Goal: Transaction & Acquisition: Purchase product/service

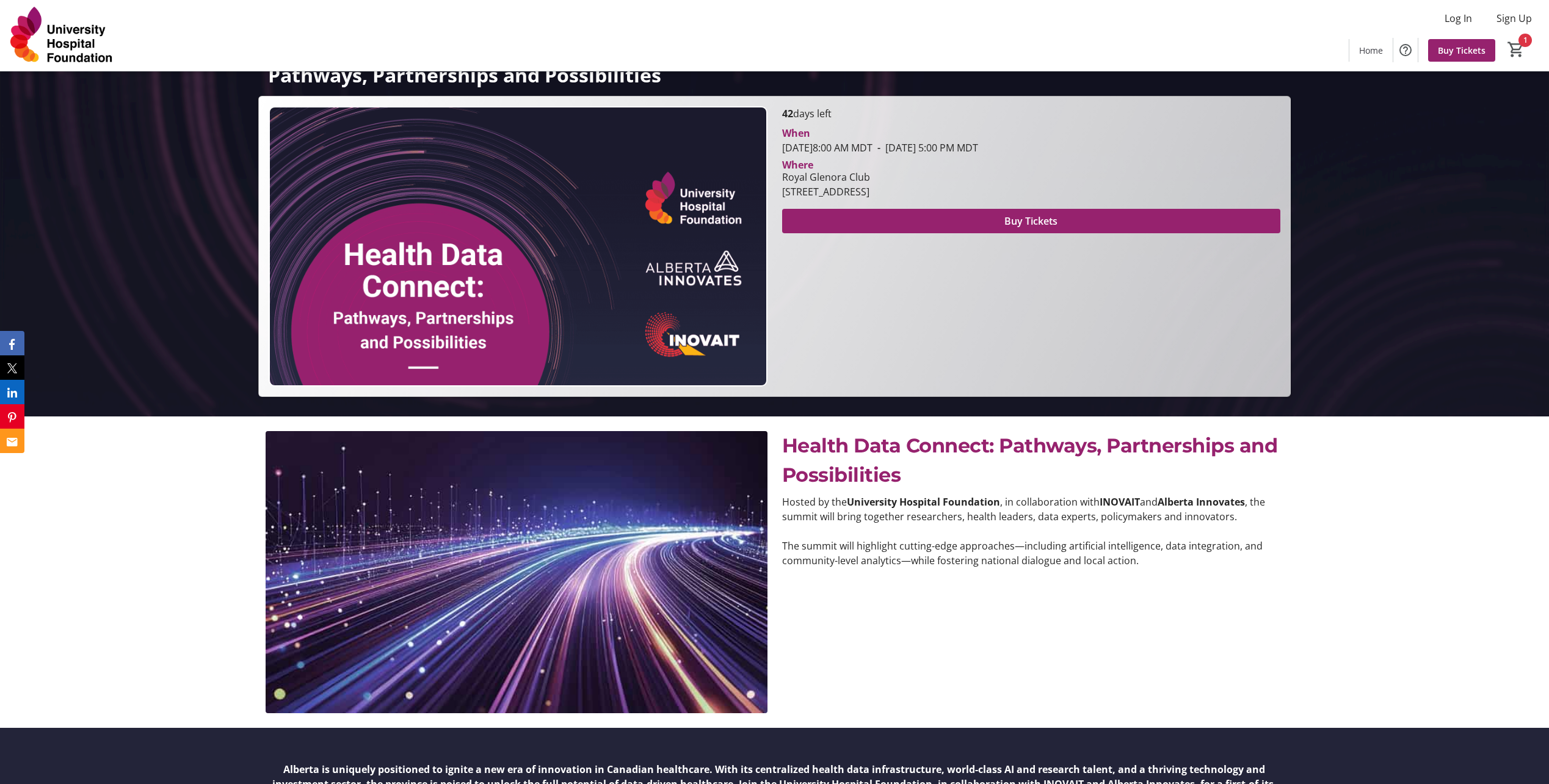
scroll to position [294, 0]
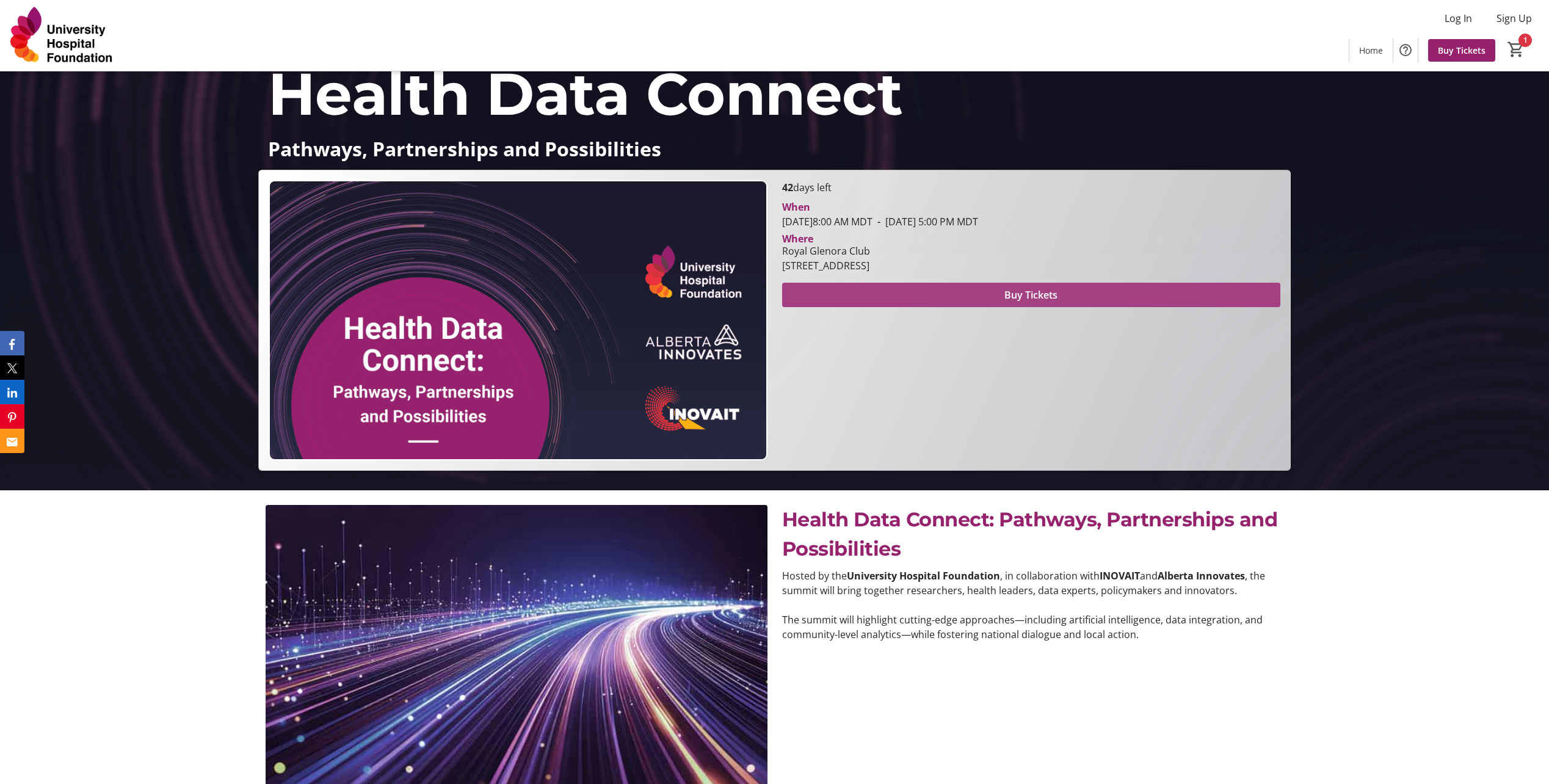
click at [1017, 291] on span "Buy Tickets" at bounding box center [1031, 295] width 54 height 15
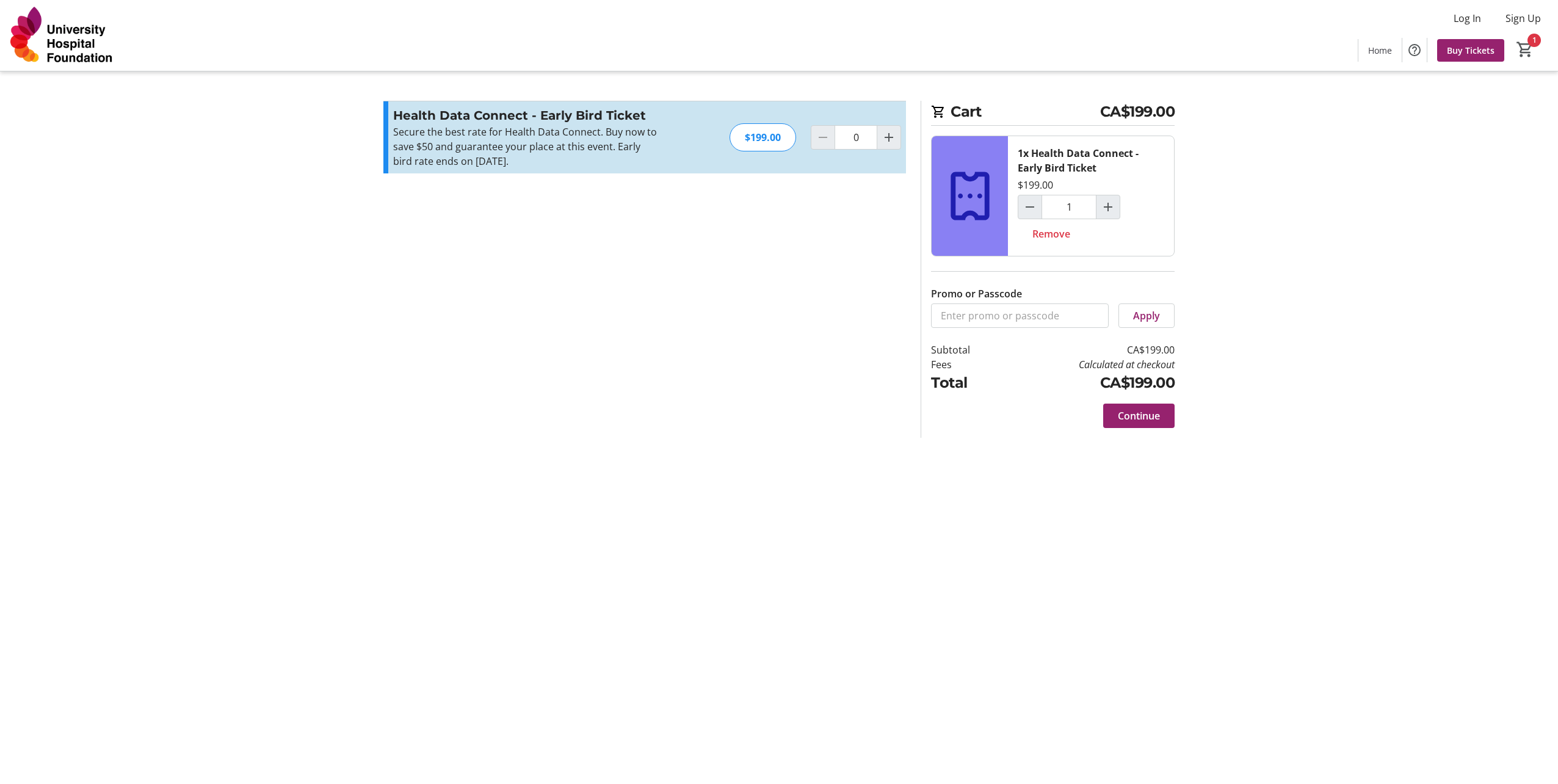
type input "1"
click at [960, 314] on input "Promo or Passcode" at bounding box center [1020, 316] width 177 height 24
type input "AIGUEST2025"
click at [1146, 316] on span "Apply" at bounding box center [1146, 316] width 27 height 15
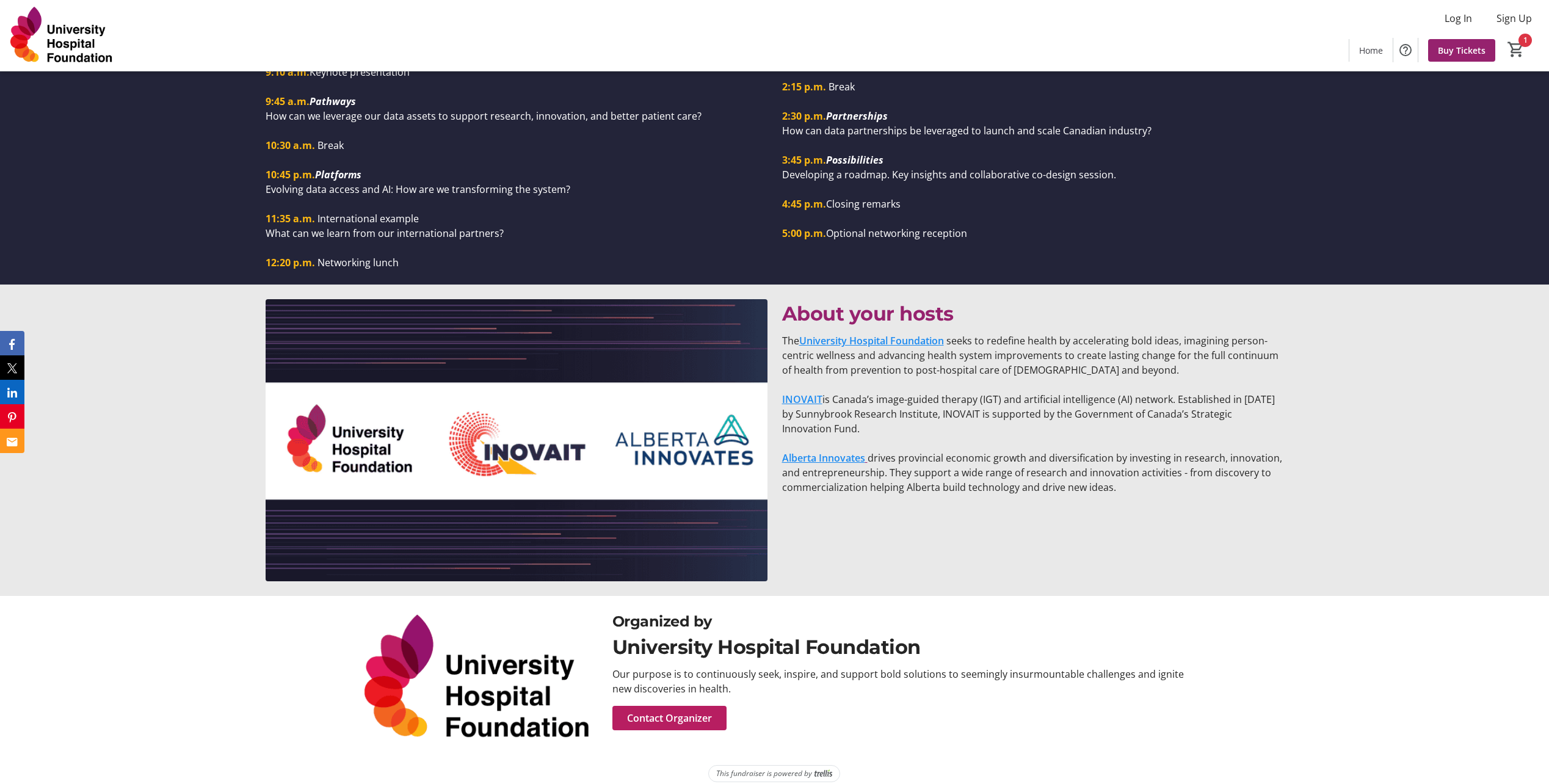
scroll to position [1453, 0]
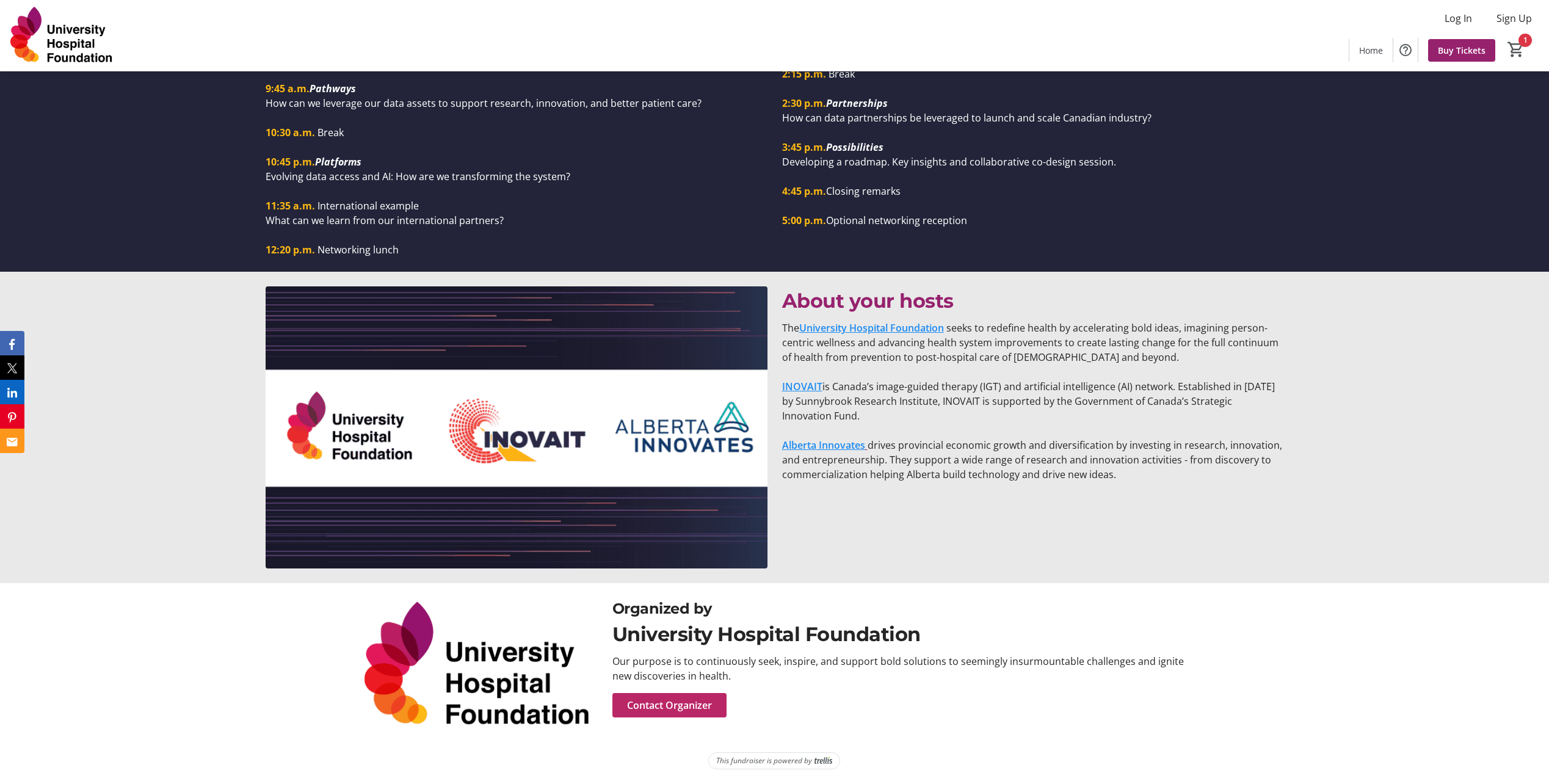
click at [666, 702] on span "Contact Organizer" at bounding box center [670, 706] width 85 height 15
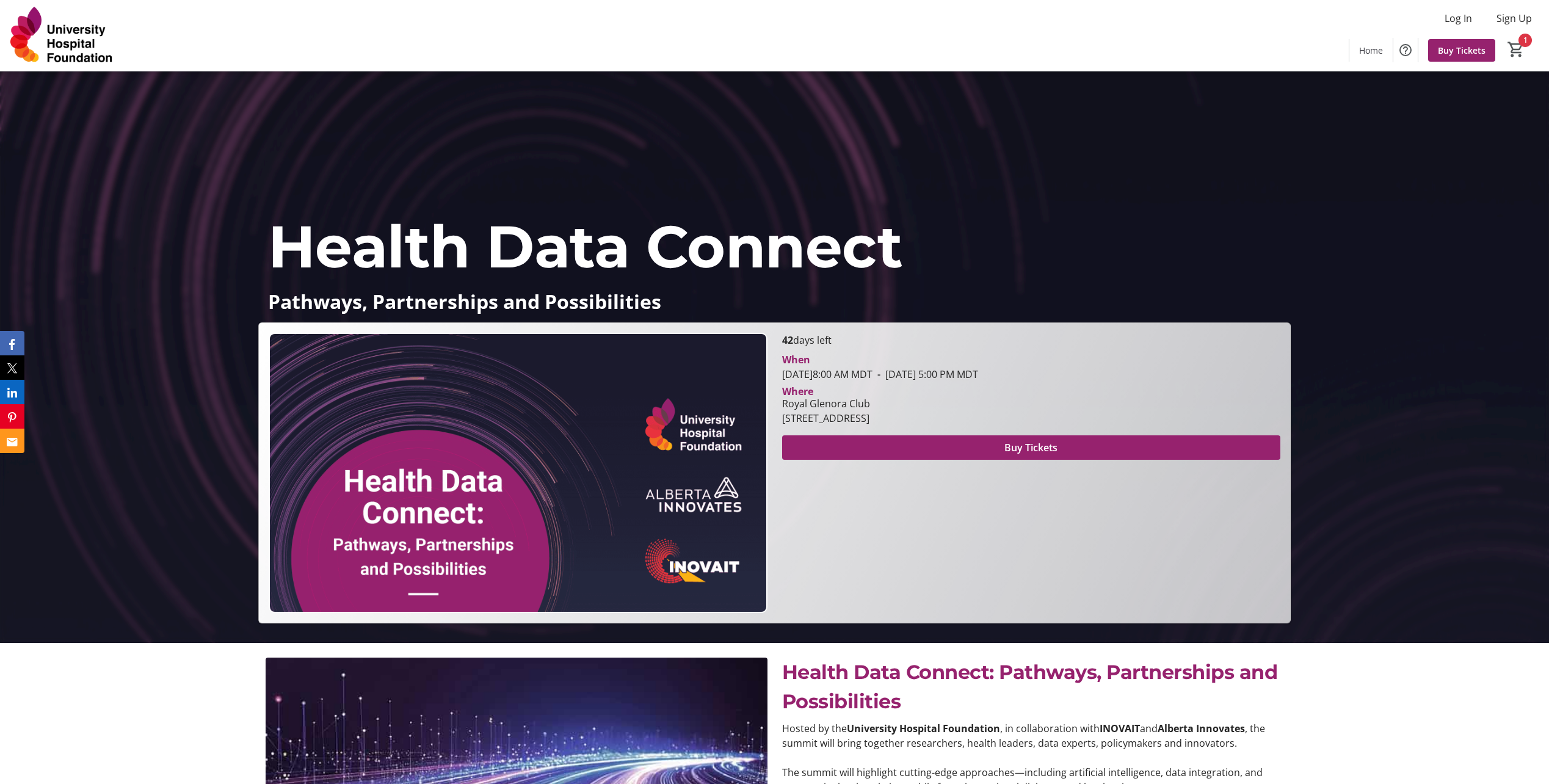
scroll to position [50, 0]
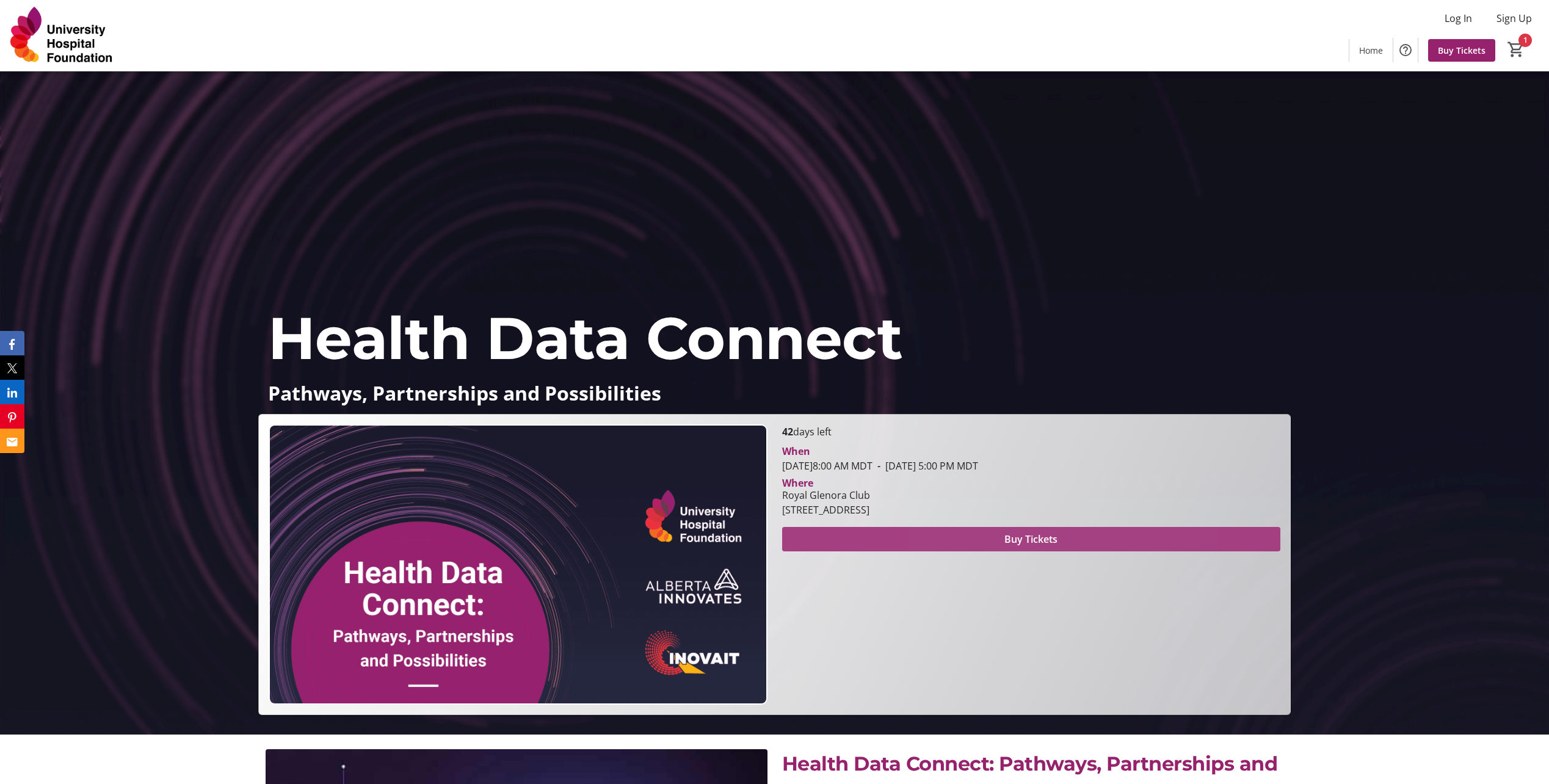
click at [1017, 532] on span "Buy Tickets" at bounding box center [1031, 539] width 54 height 15
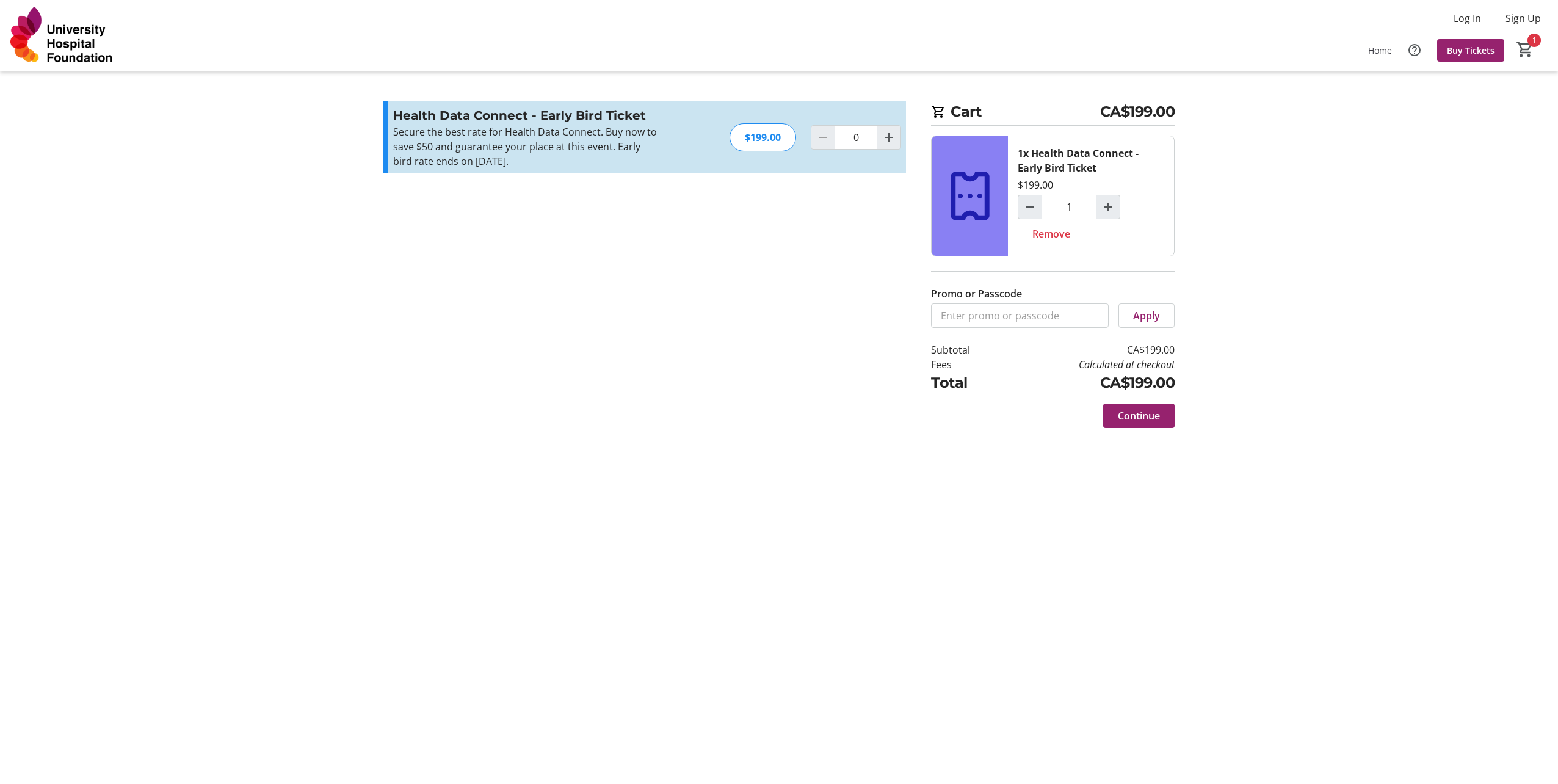
type input "1"
click at [1135, 415] on span "Continue" at bounding box center [1139, 416] width 42 height 15
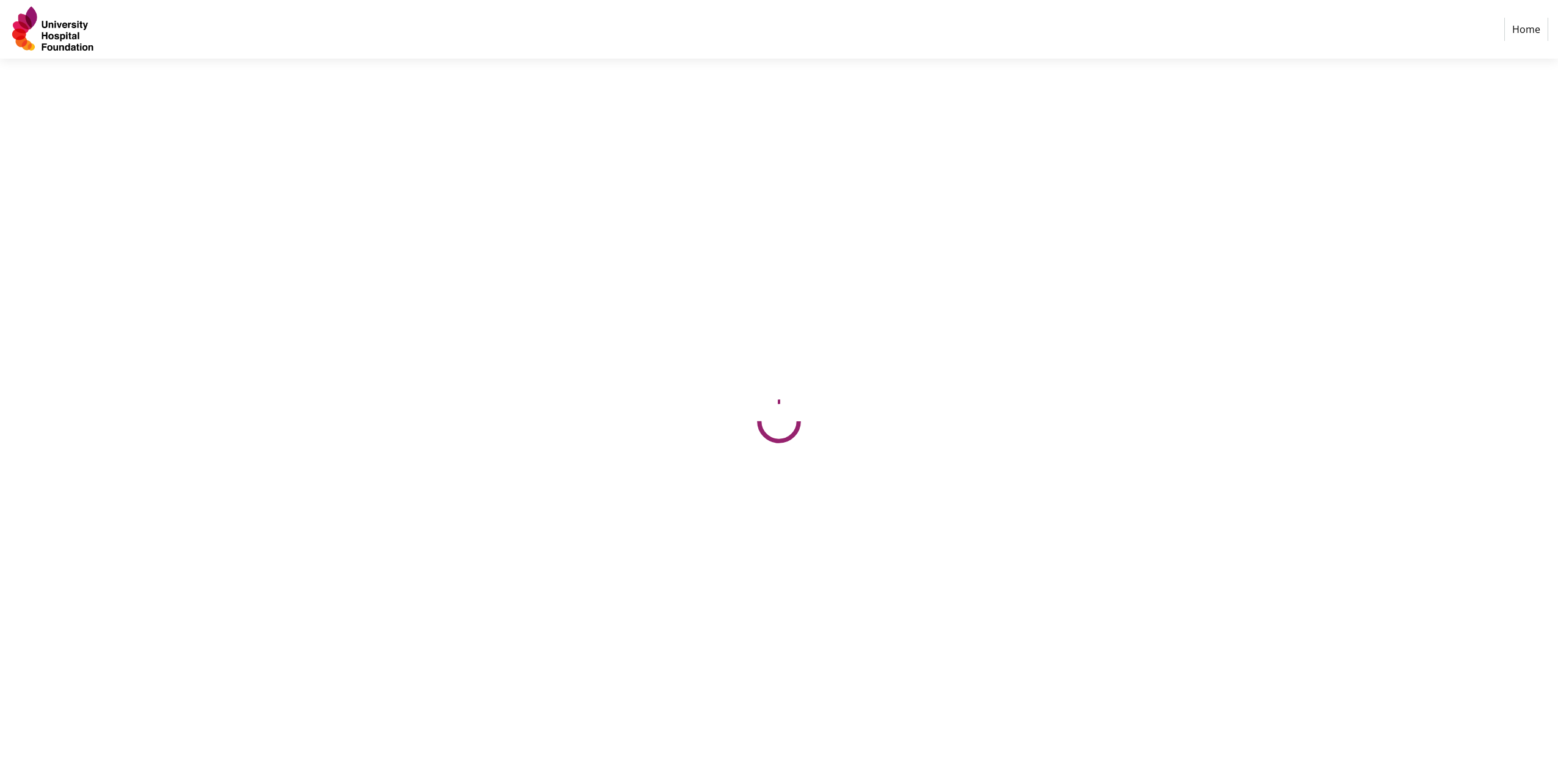
select select "CA"
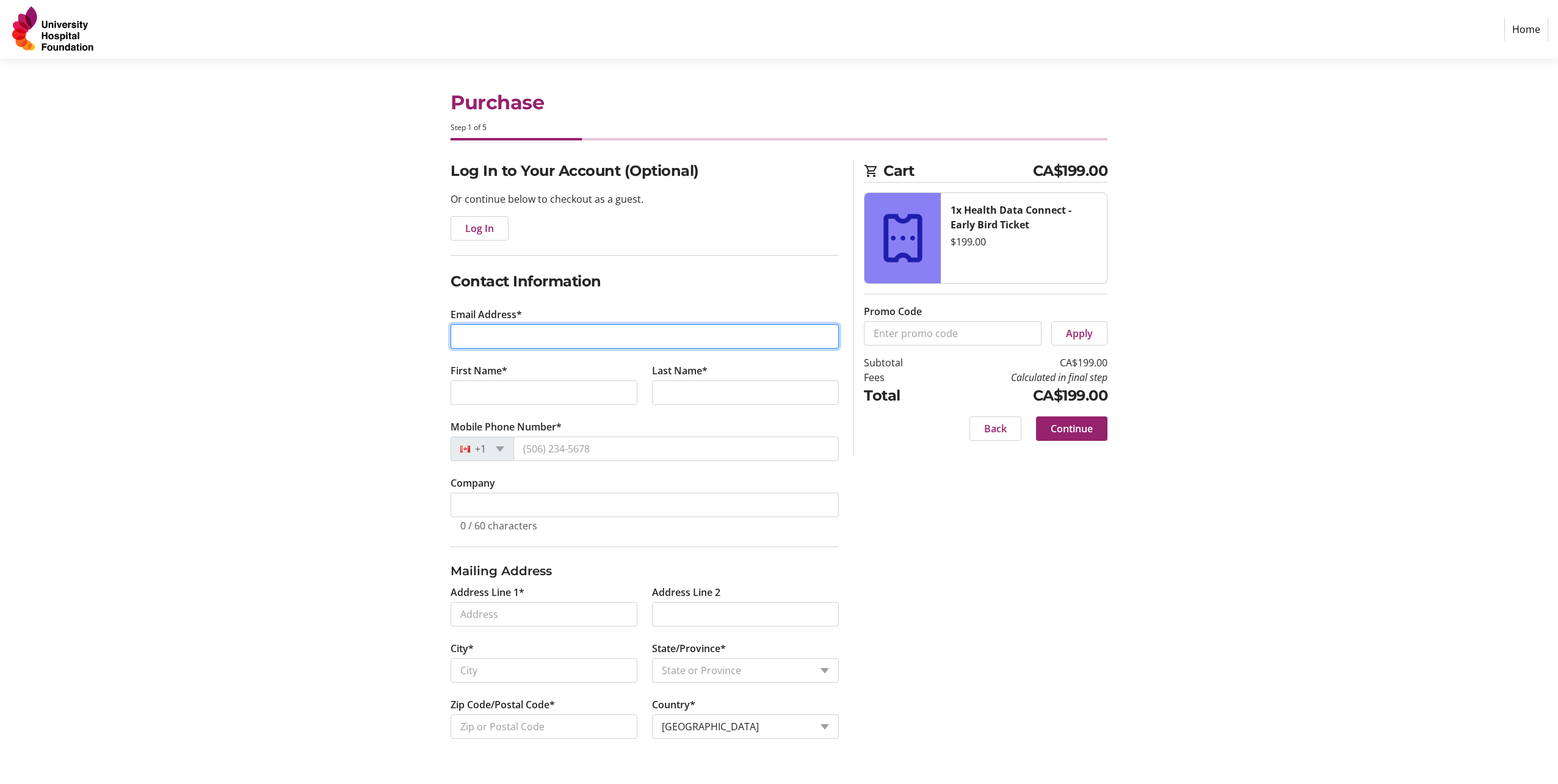
click at [484, 336] on input "Email Address*" at bounding box center [645, 336] width 388 height 24
type input "richard.may@nrc-cnrc.gc.cva"
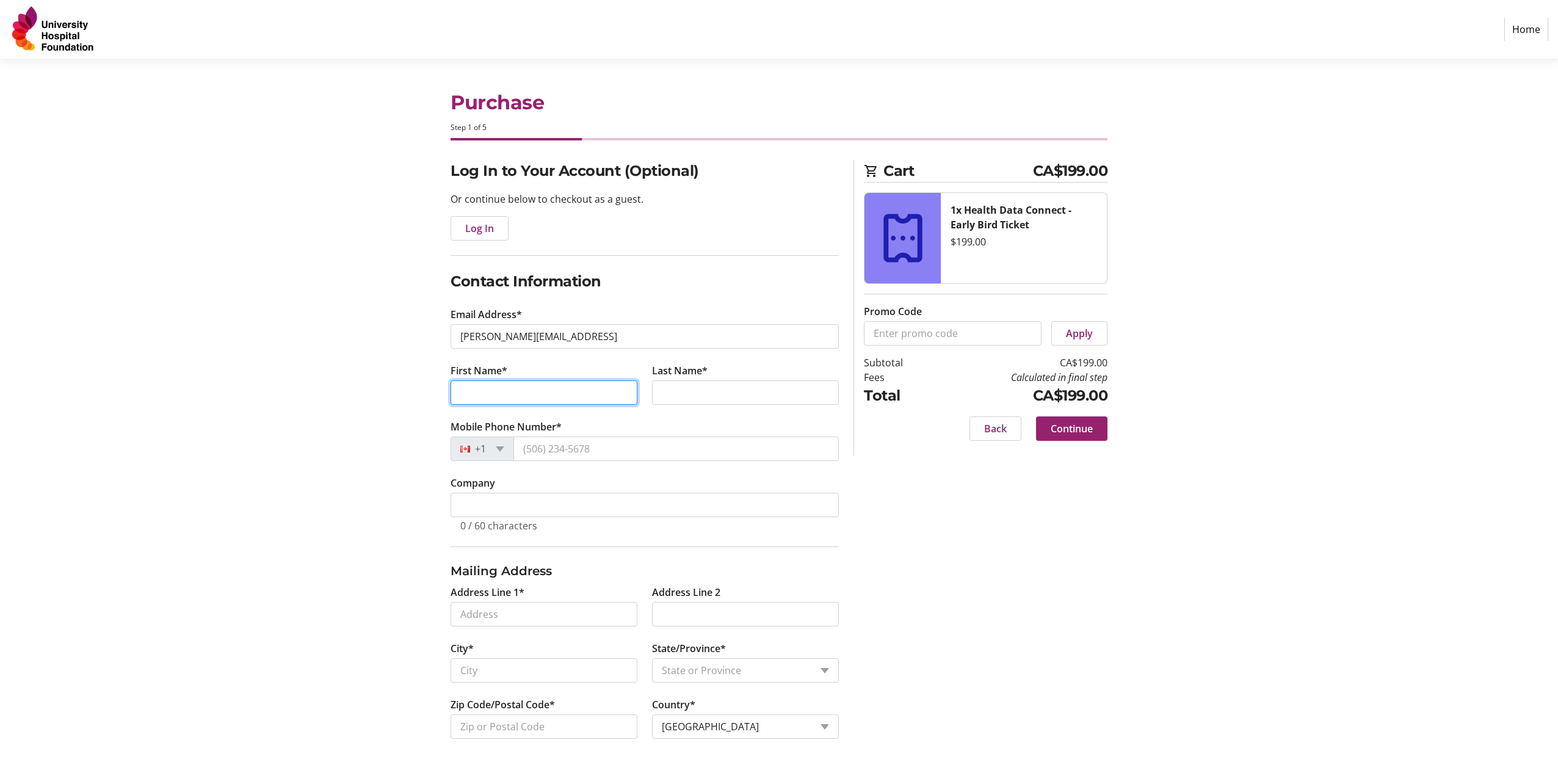
click at [474, 382] on input "First Name*" at bounding box center [544, 392] width 187 height 24
type input "Richard"
click at [678, 396] on input "Last Name*" at bounding box center [745, 392] width 187 height 24
type input "May"
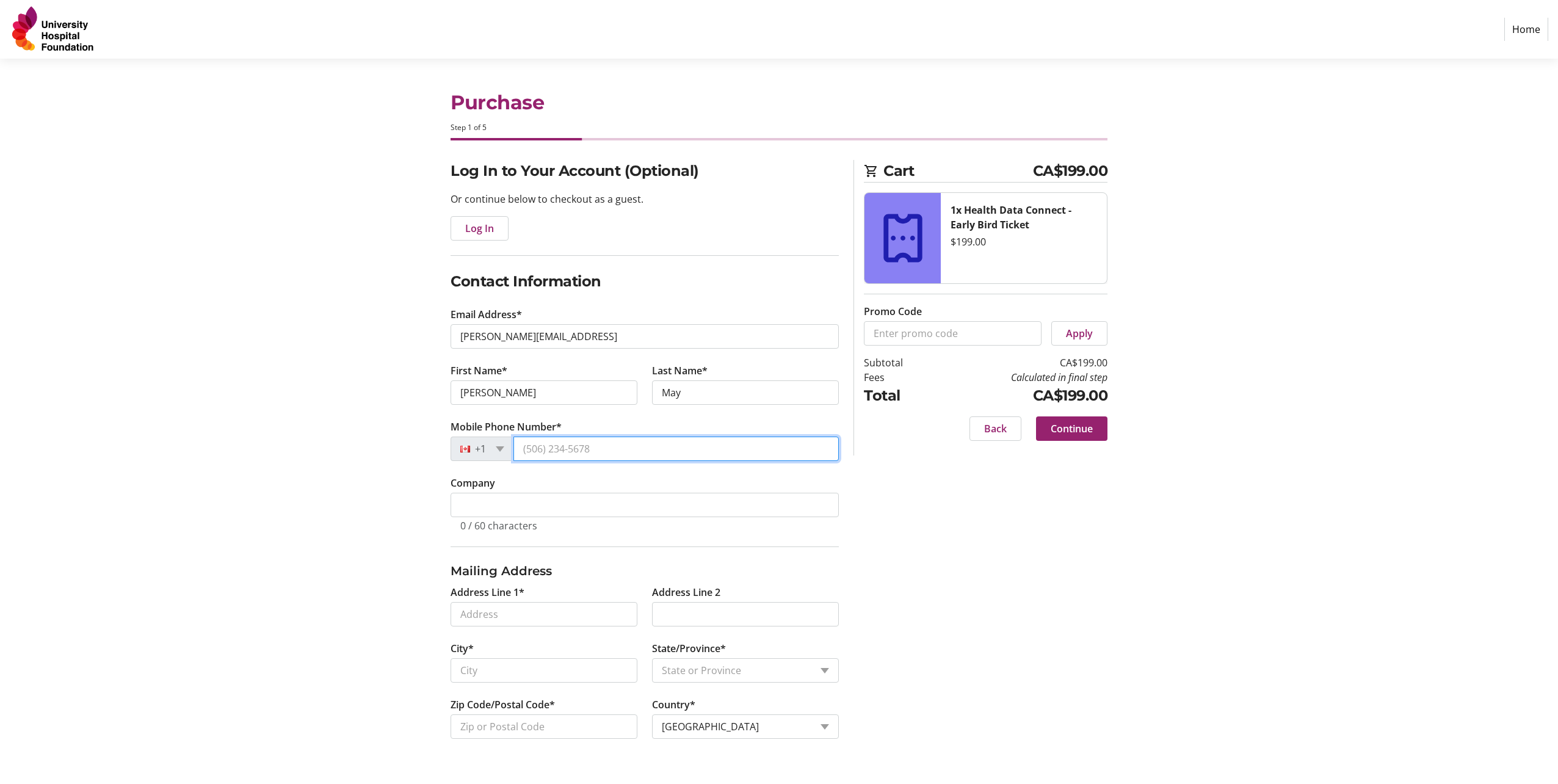
click at [525, 450] on input "Mobile Phone Number*" at bounding box center [676, 449] width 325 height 24
type input "(403) 466-0710"
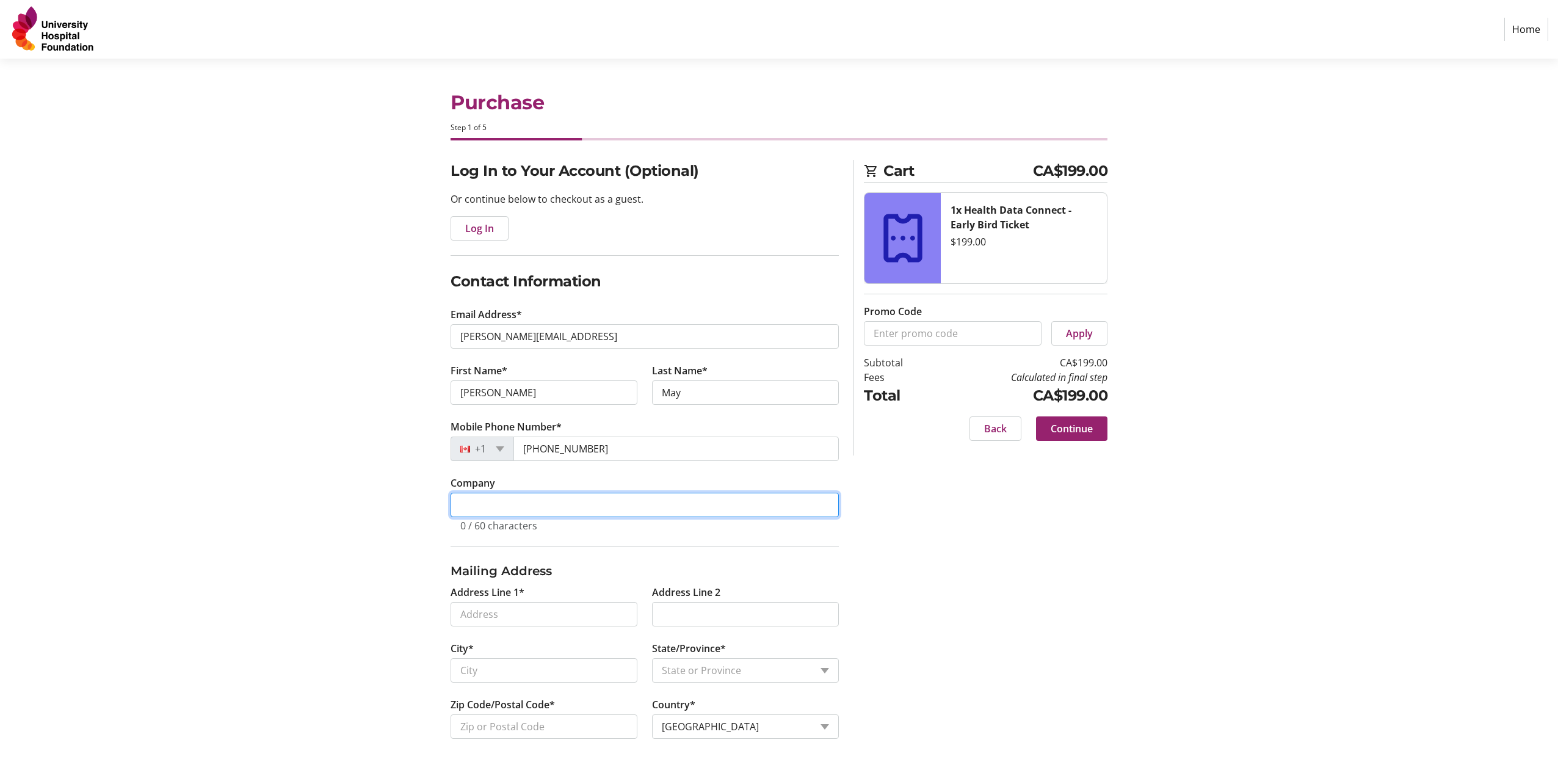
click at [477, 507] on input "Company" at bounding box center [645, 504] width 388 height 24
type input "National Research Council IRAP"
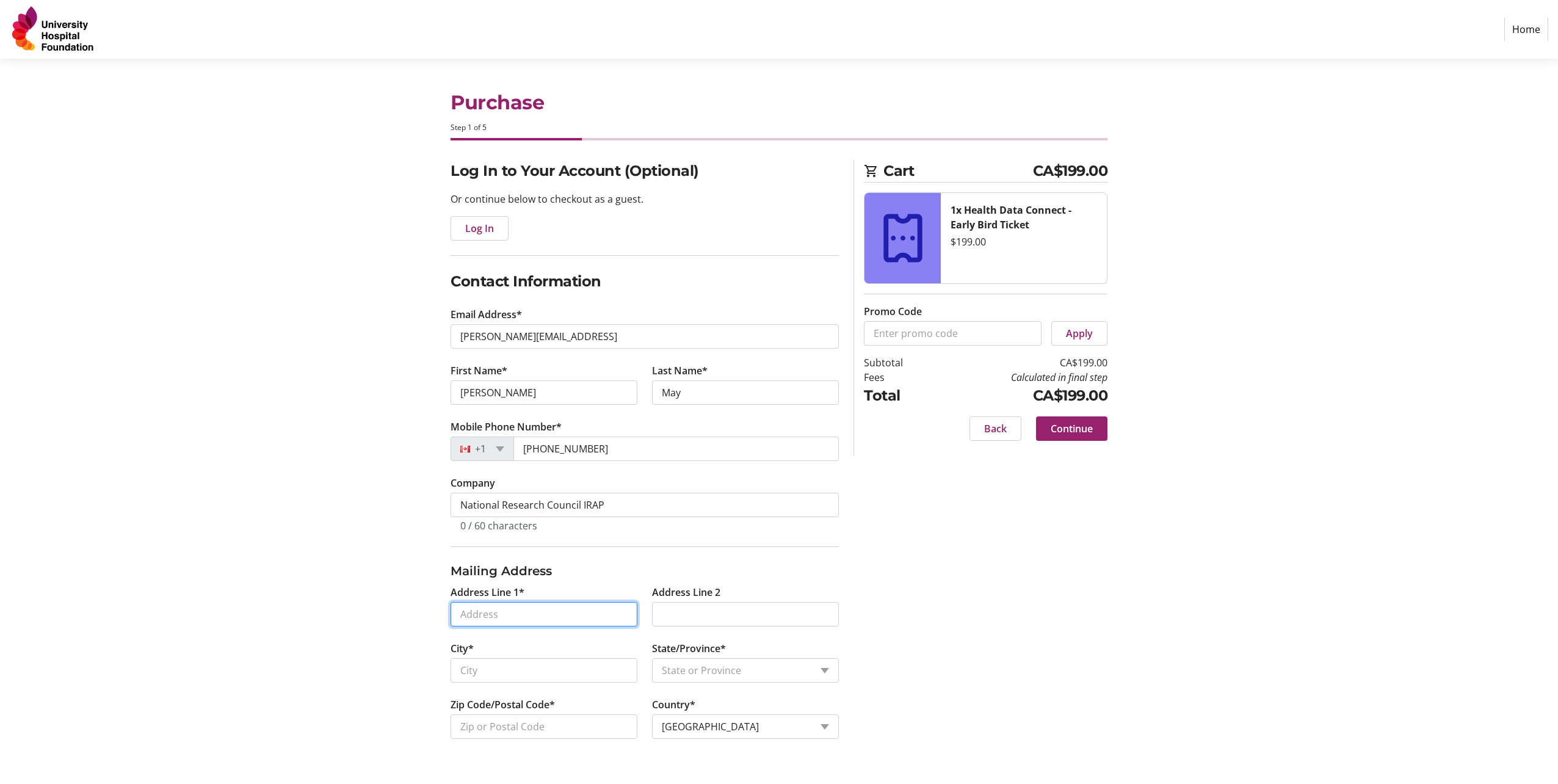
type input "15, 246 Royal Vista Place NW"
type input "Calgary"
select select "AB"
type input "T3R 0P3"
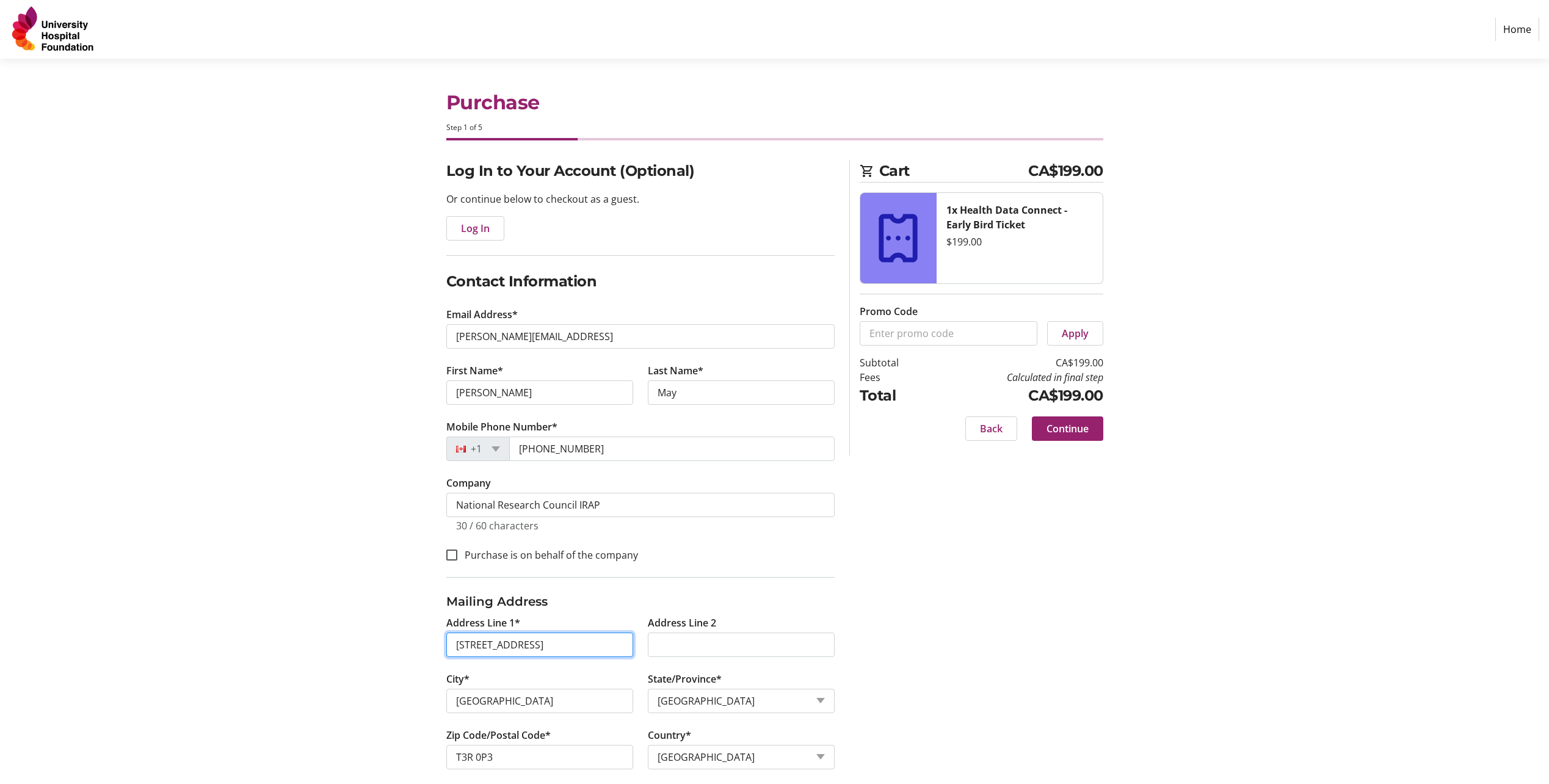
drag, startPoint x: 600, startPoint y: 642, endPoint x: 451, endPoint y: 649, distance: 149.2
click at [451, 649] on input "15, 246 Royal Vista Place NW" at bounding box center [539, 645] width 187 height 24
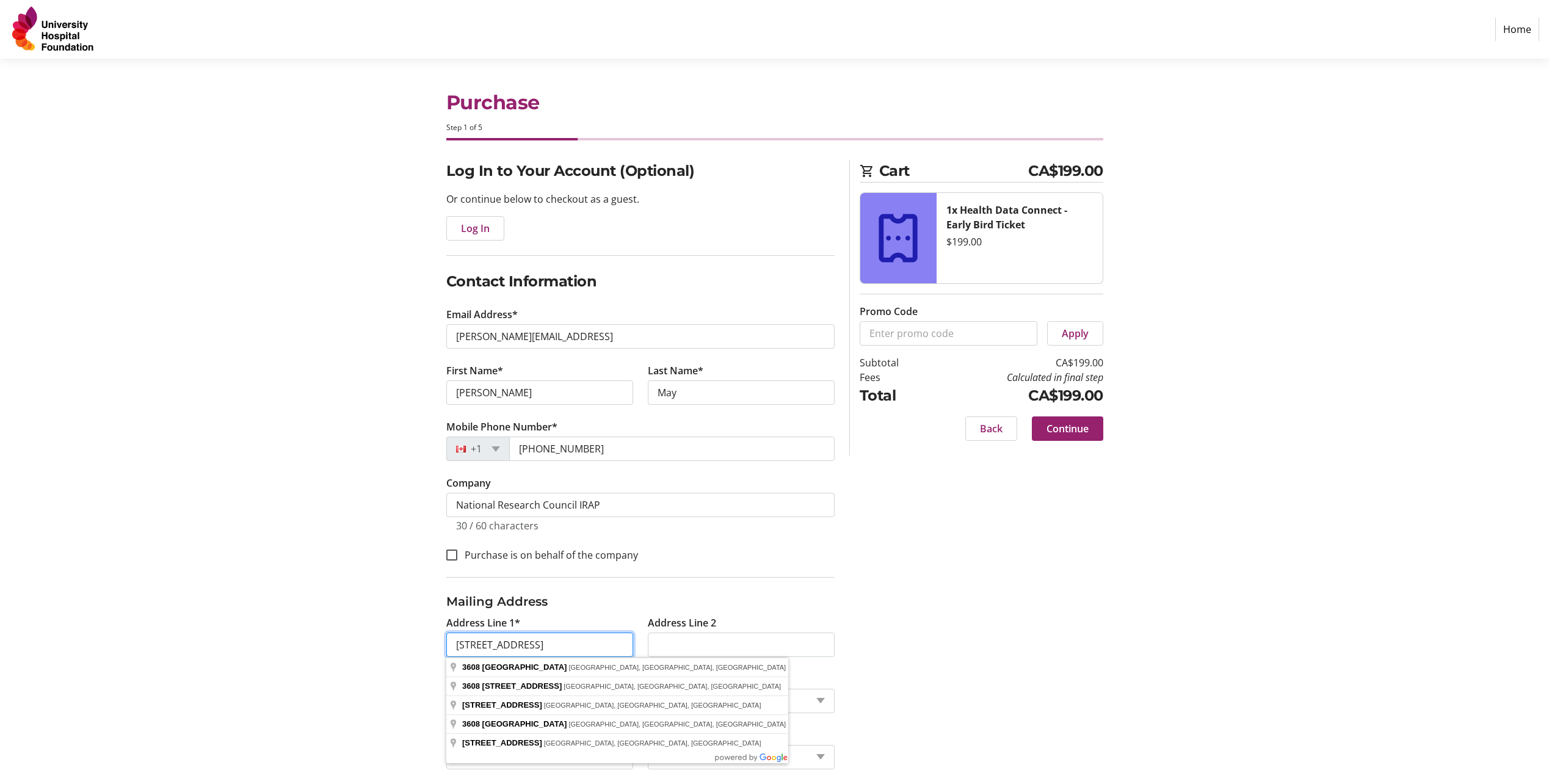
type input "3608 - 33 Street NW"
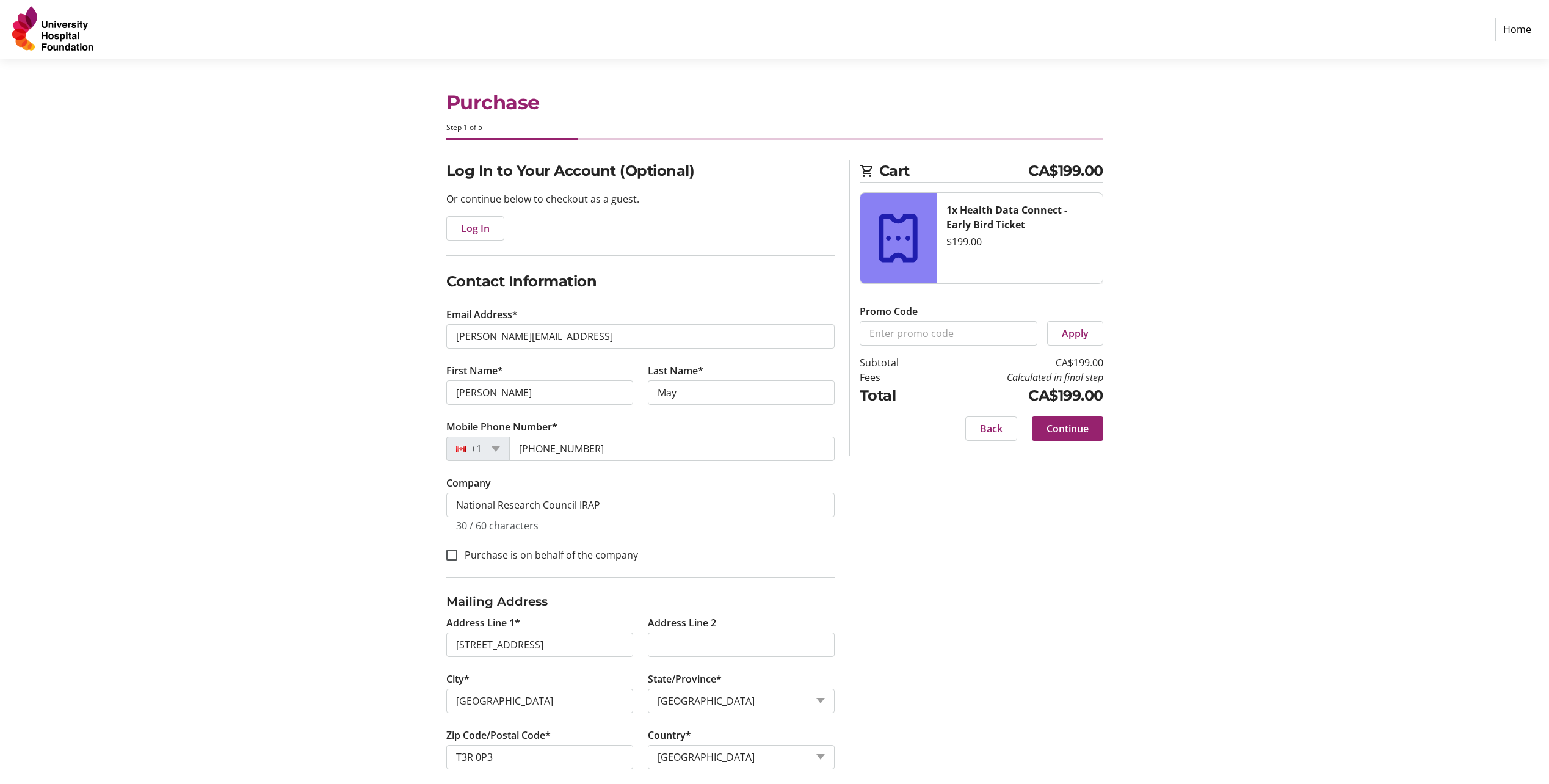
click at [701, 548] on div "Purchase is on behalf of the company" at bounding box center [640, 554] width 388 height 16
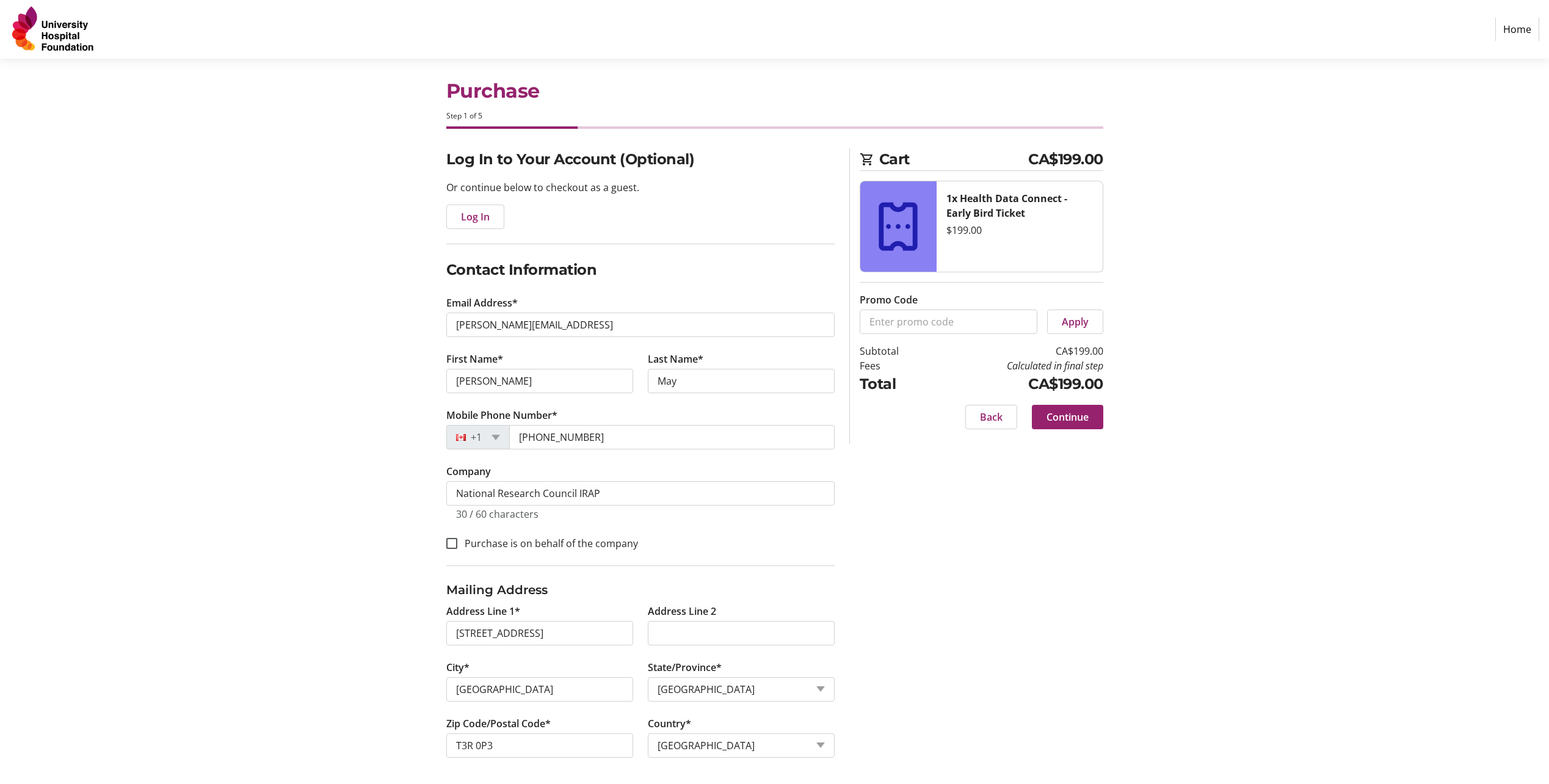
scroll to position [15, 0]
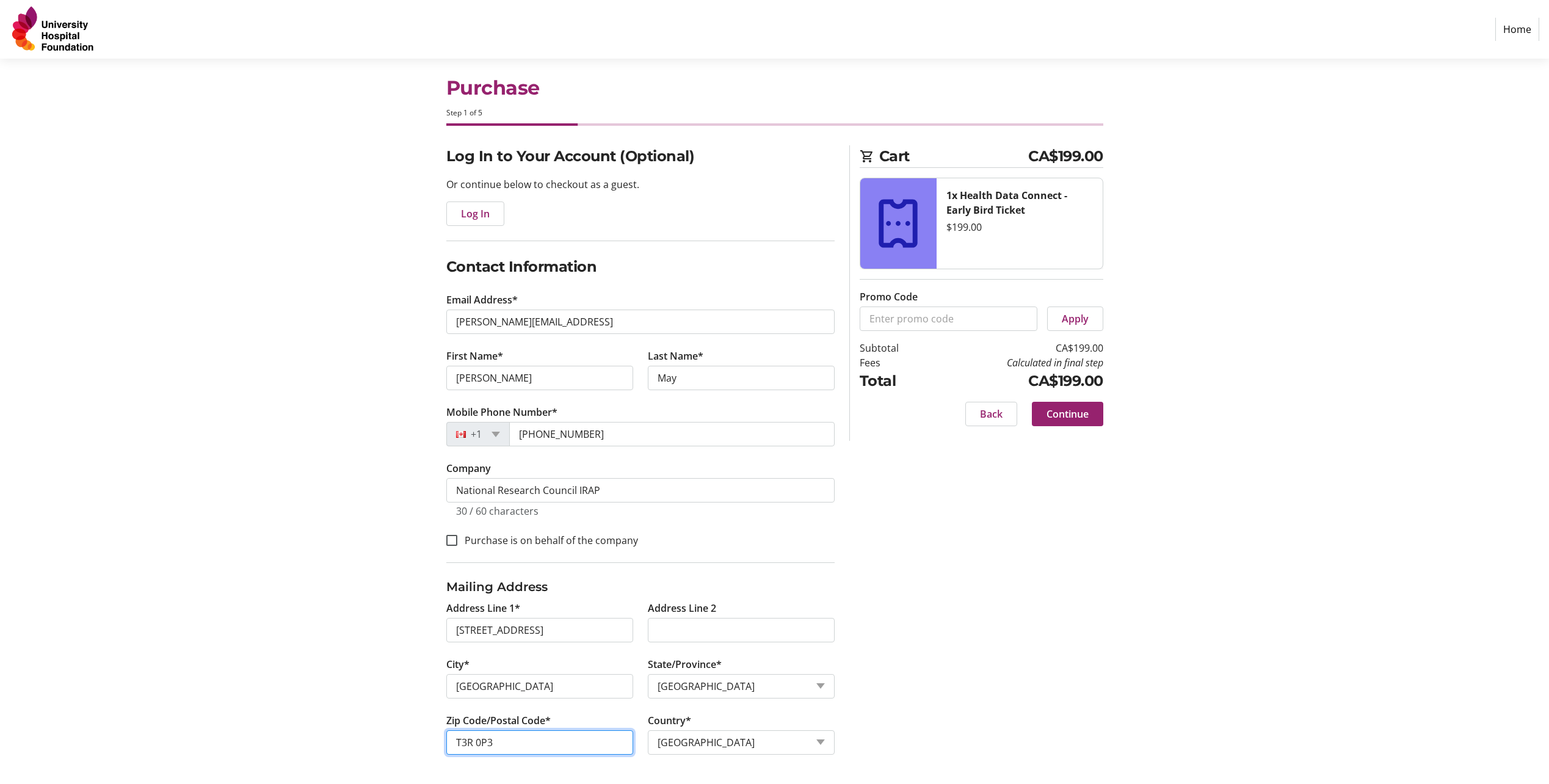
drag, startPoint x: 498, startPoint y: 740, endPoint x: 451, endPoint y: 742, distance: 47.0
click at [451, 742] on input "T3R 0P3" at bounding box center [539, 742] width 187 height 24
type input "T2L 2A6"
drag, startPoint x: 921, startPoint y: 545, endPoint x: 911, endPoint y: 541, distance: 10.8
click at [922, 545] on div "Log In to Your Account (Optional) Or continue below to checkout as a guest. Log…" at bounding box center [775, 464] width 806 height 638
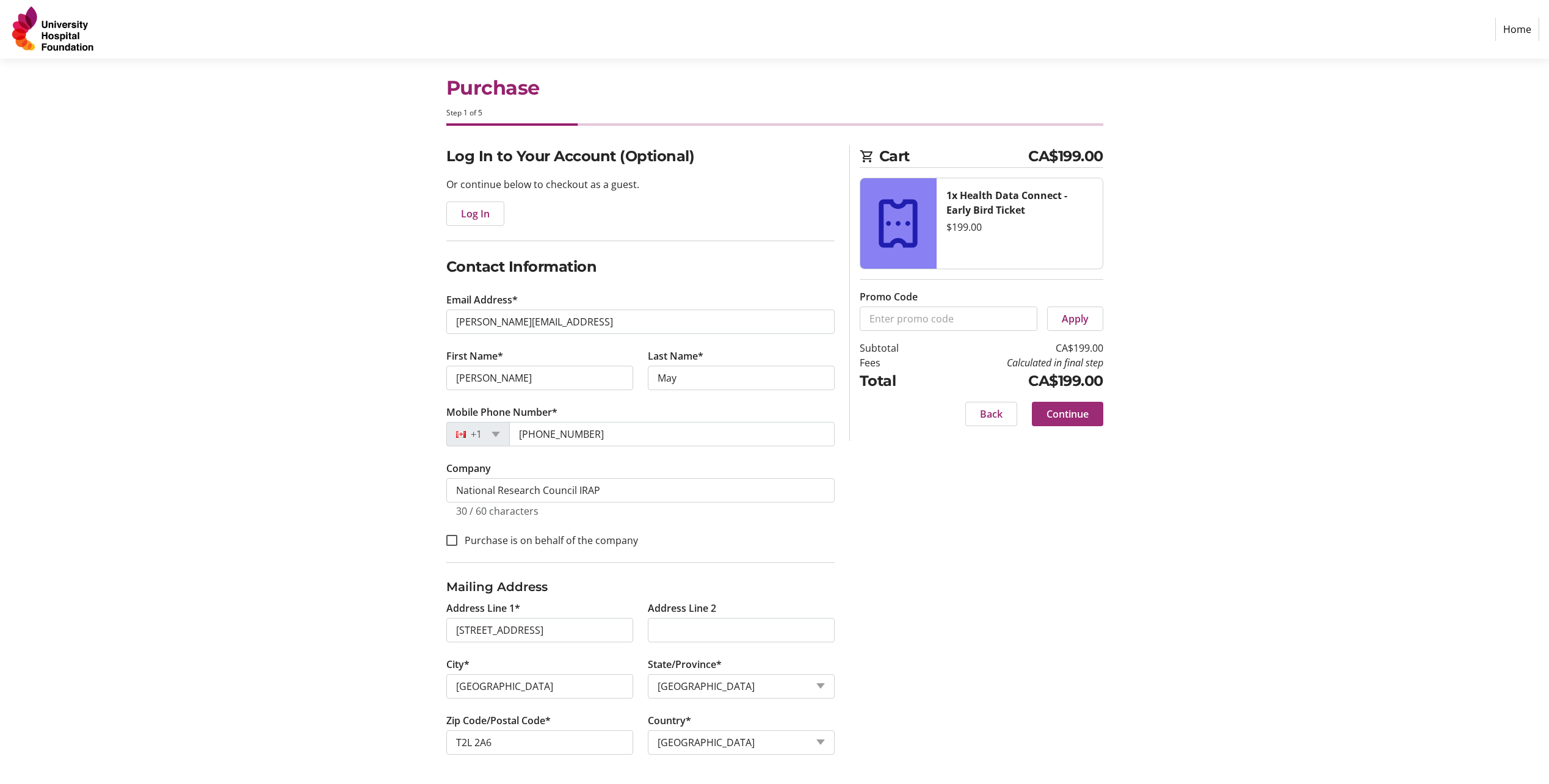
click at [1068, 412] on span "Continue" at bounding box center [1068, 414] width 42 height 15
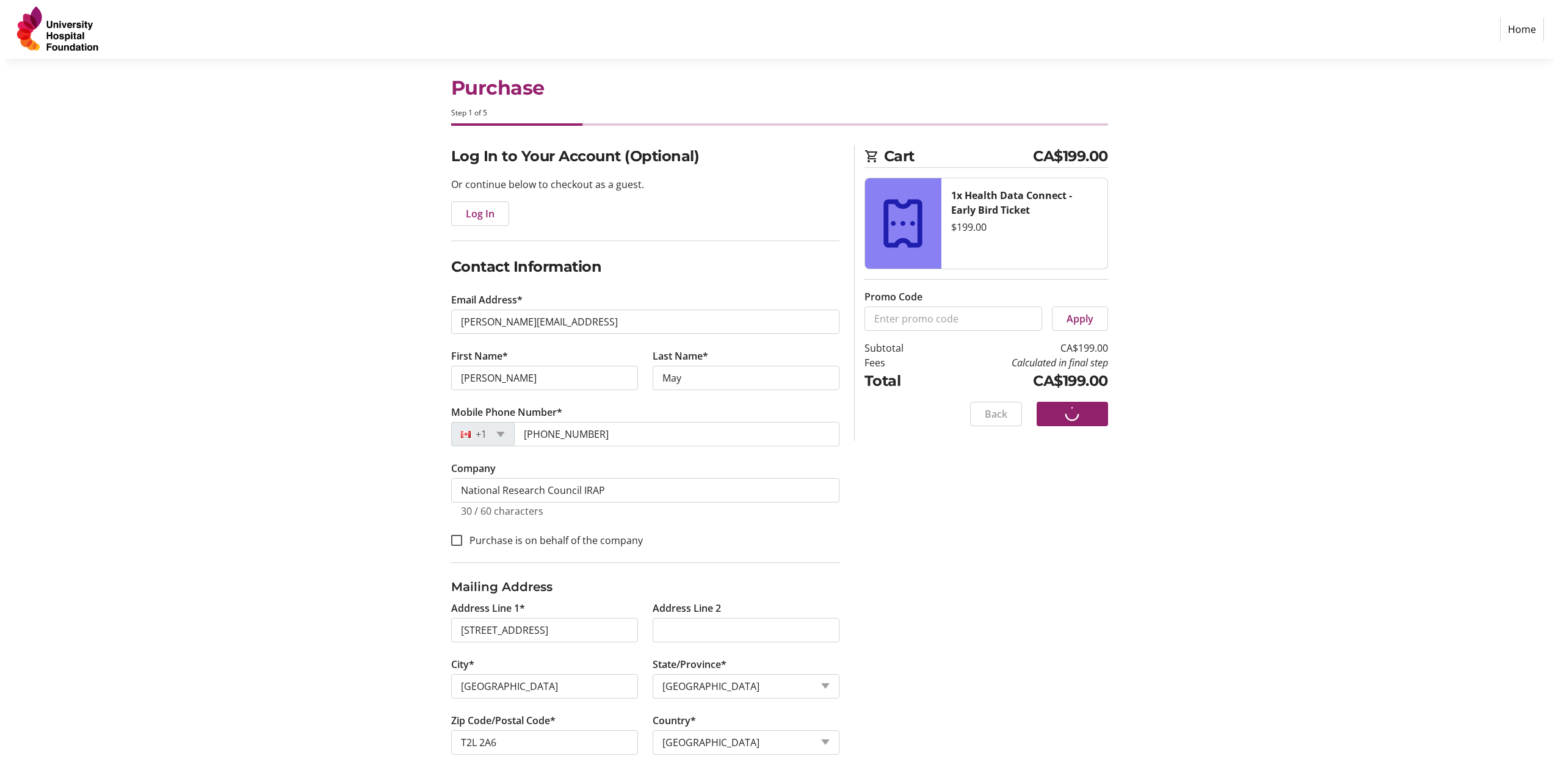
scroll to position [0, 0]
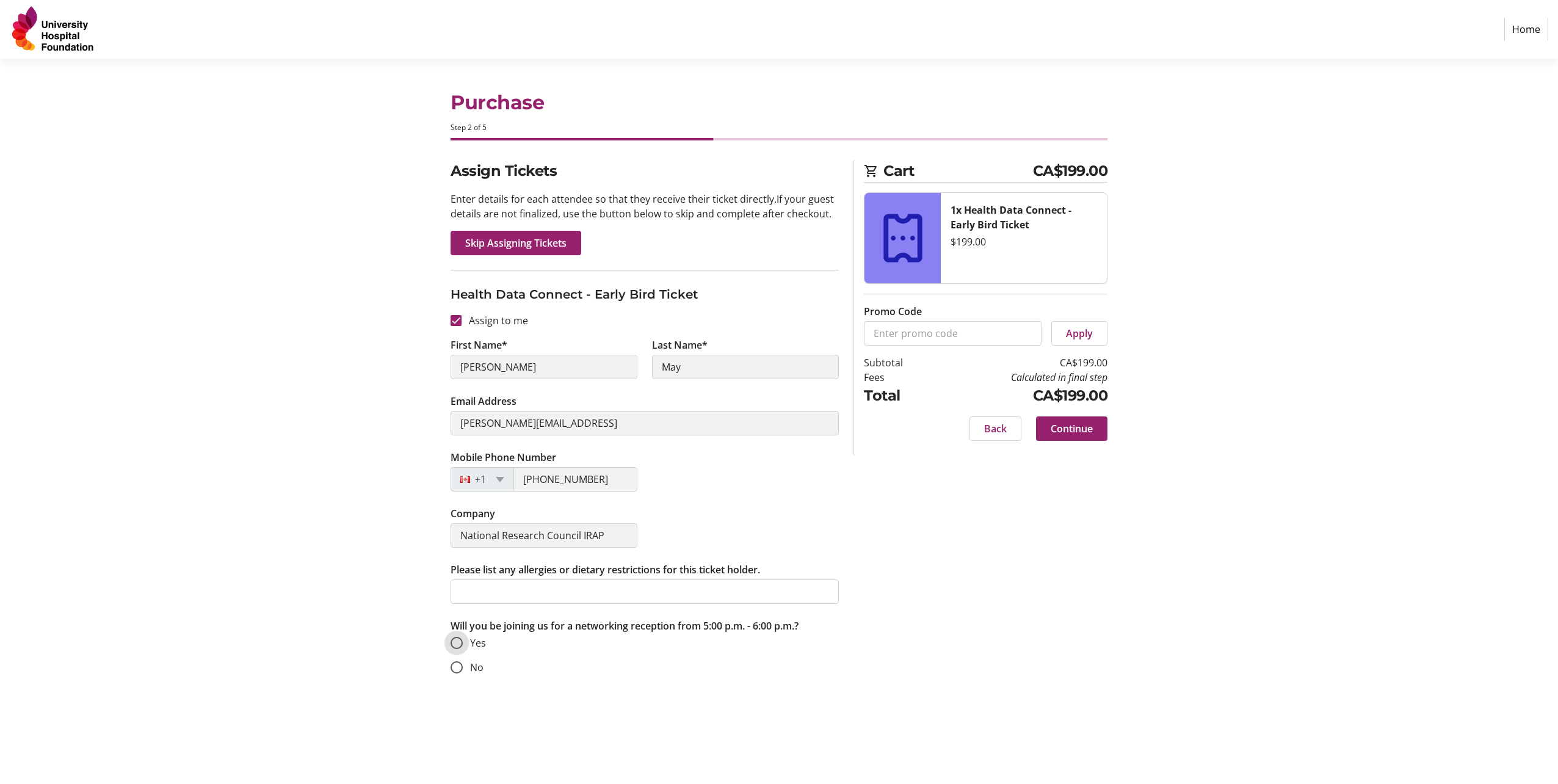
click at [462, 644] on input "Yes" at bounding box center [456, 642] width 12 height 12
radio input "true"
click at [464, 588] on input "Please list any allergies or dietary restrictions for this ticket holder." at bounding box center [645, 591] width 388 height 24
type input "none"
click at [1072, 427] on span "Continue" at bounding box center [1072, 428] width 42 height 15
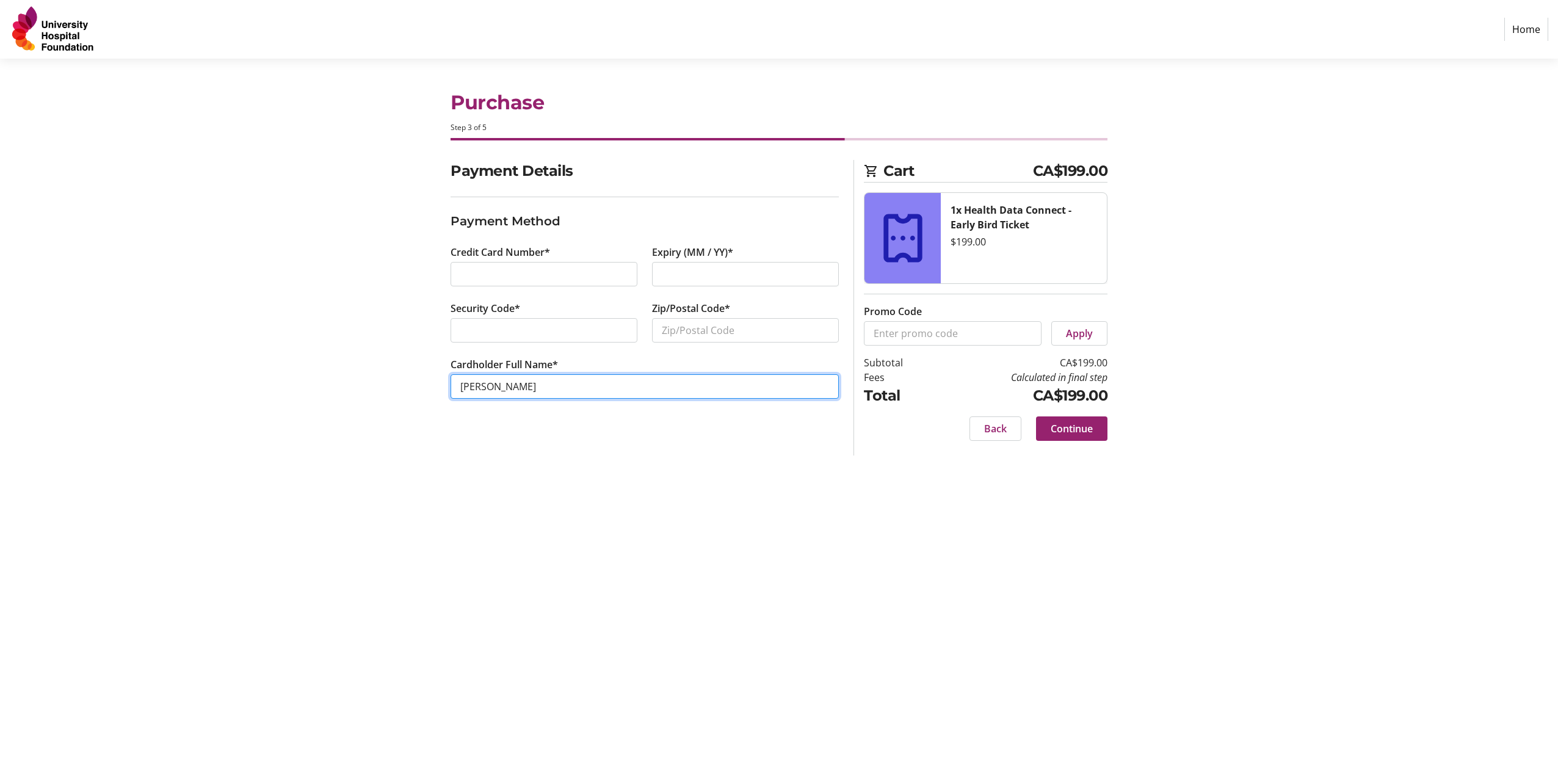
drag, startPoint x: 530, startPoint y: 390, endPoint x: 442, endPoint y: 388, distance: 88.0
click at [442, 388] on div "Payment Details Payment Method Credit Card Number* Expiry (MM / YY)* Security C…" at bounding box center [779, 308] width 806 height 296
click at [674, 331] on input "Zip/Postal Code*" at bounding box center [745, 330] width 187 height 24
type input "T3R 0P3"
click at [469, 387] on input "Cardholder Full Name*" at bounding box center [645, 386] width 388 height 24
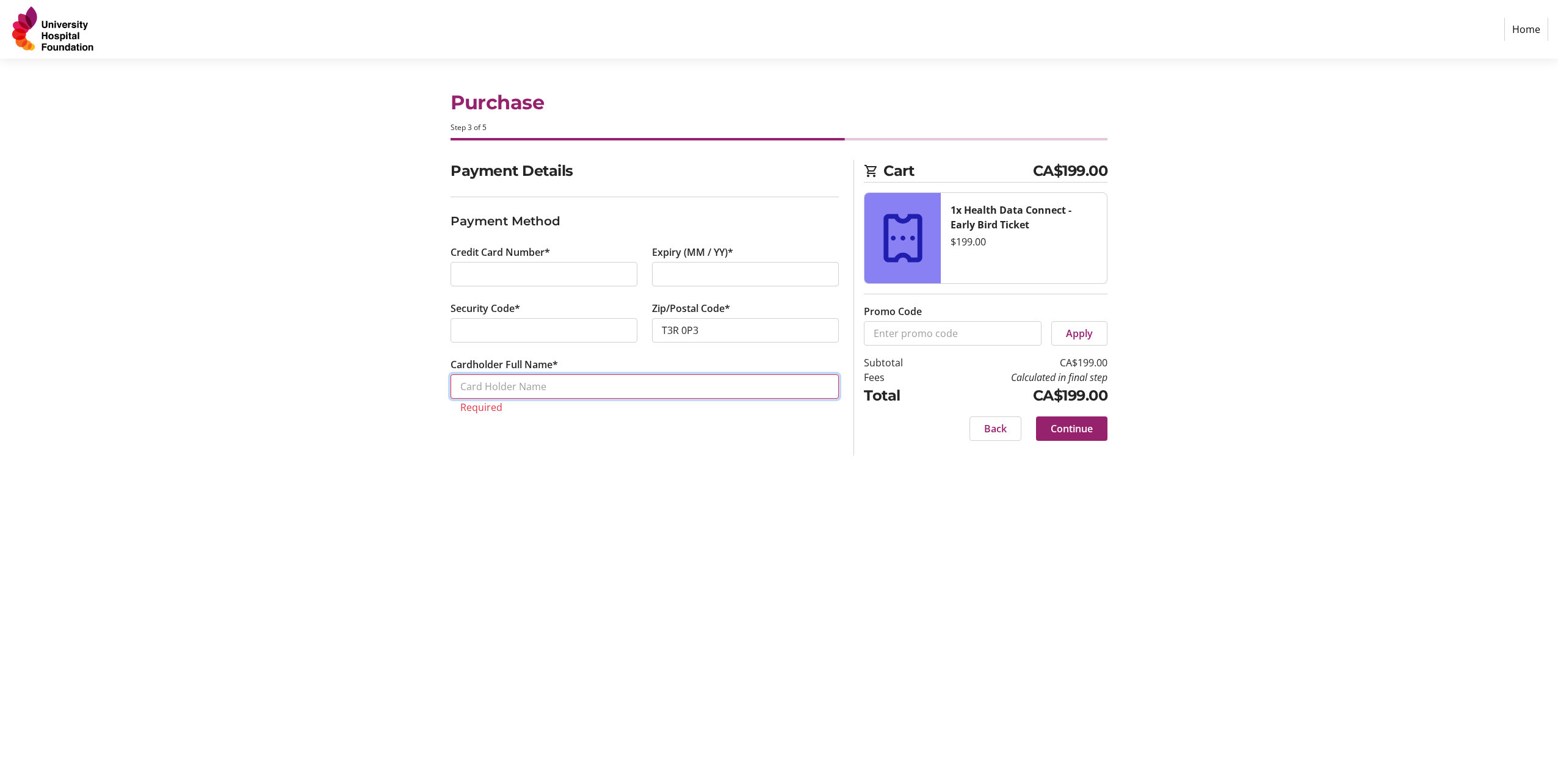
type input "Donna Willas"
click at [1072, 424] on span "Continue" at bounding box center [1072, 428] width 42 height 15
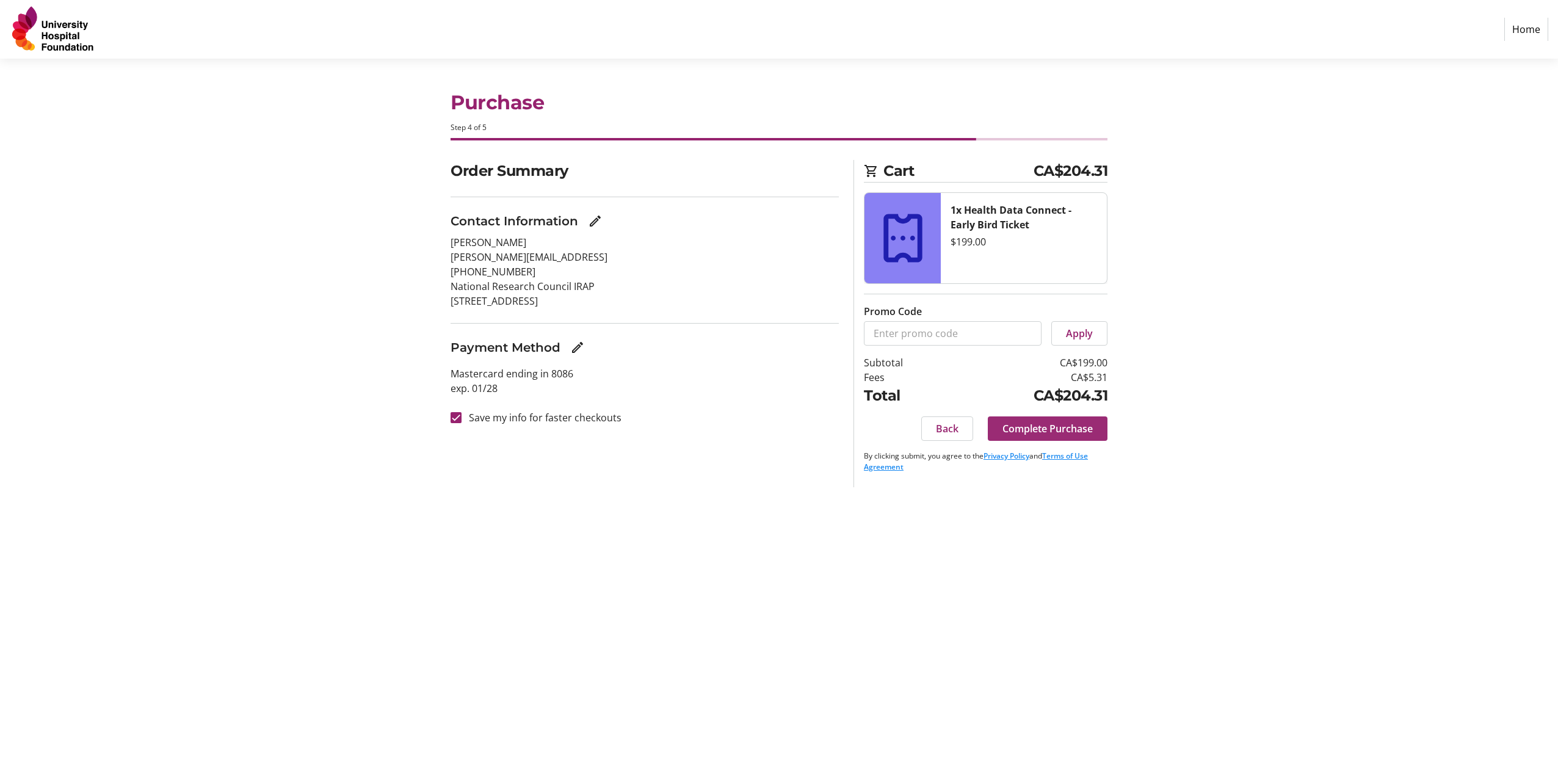
click at [1041, 428] on span "Complete Purchase" at bounding box center [1047, 428] width 91 height 15
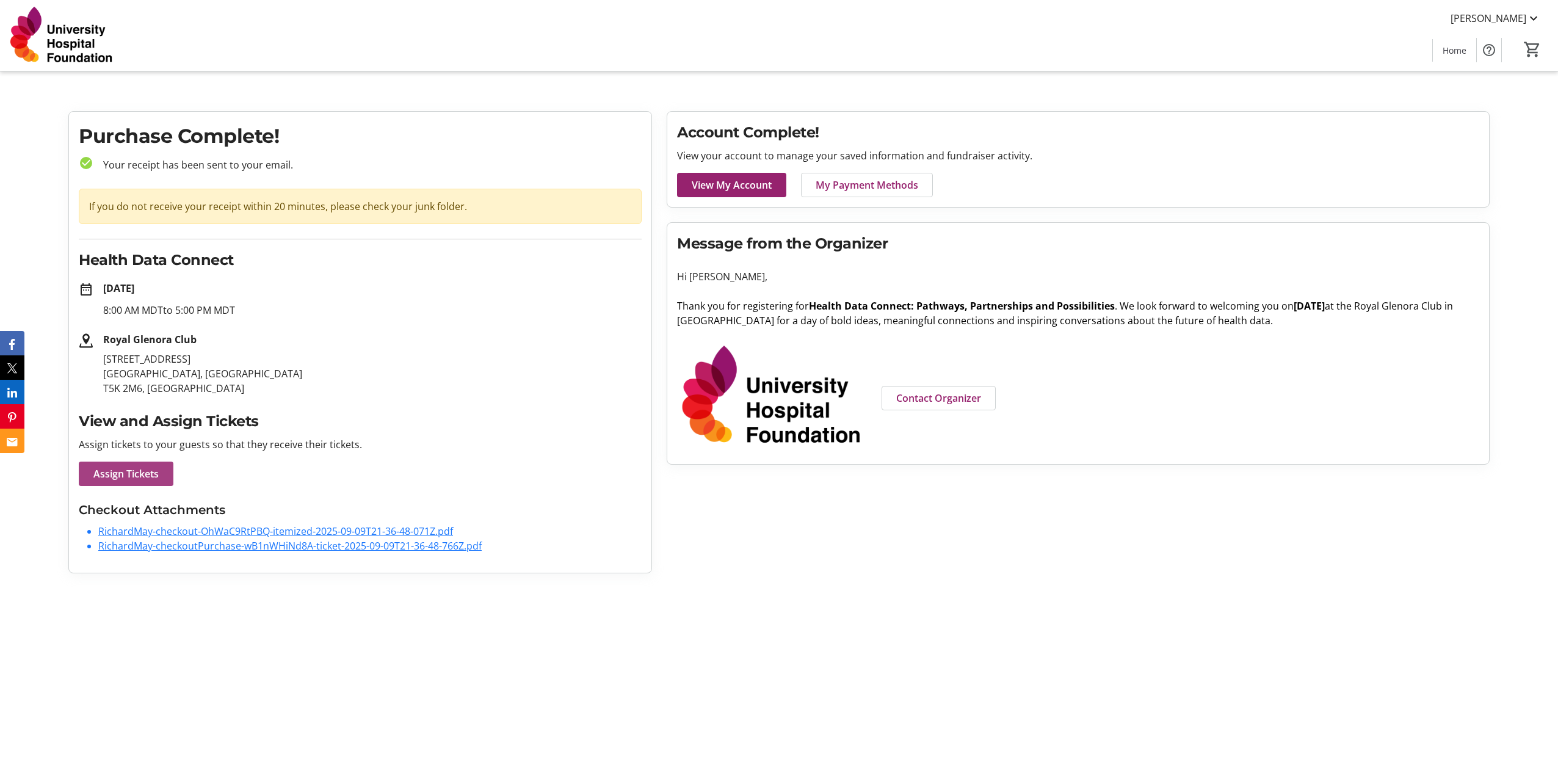
click at [135, 471] on span "Assign Tickets" at bounding box center [126, 474] width 66 height 15
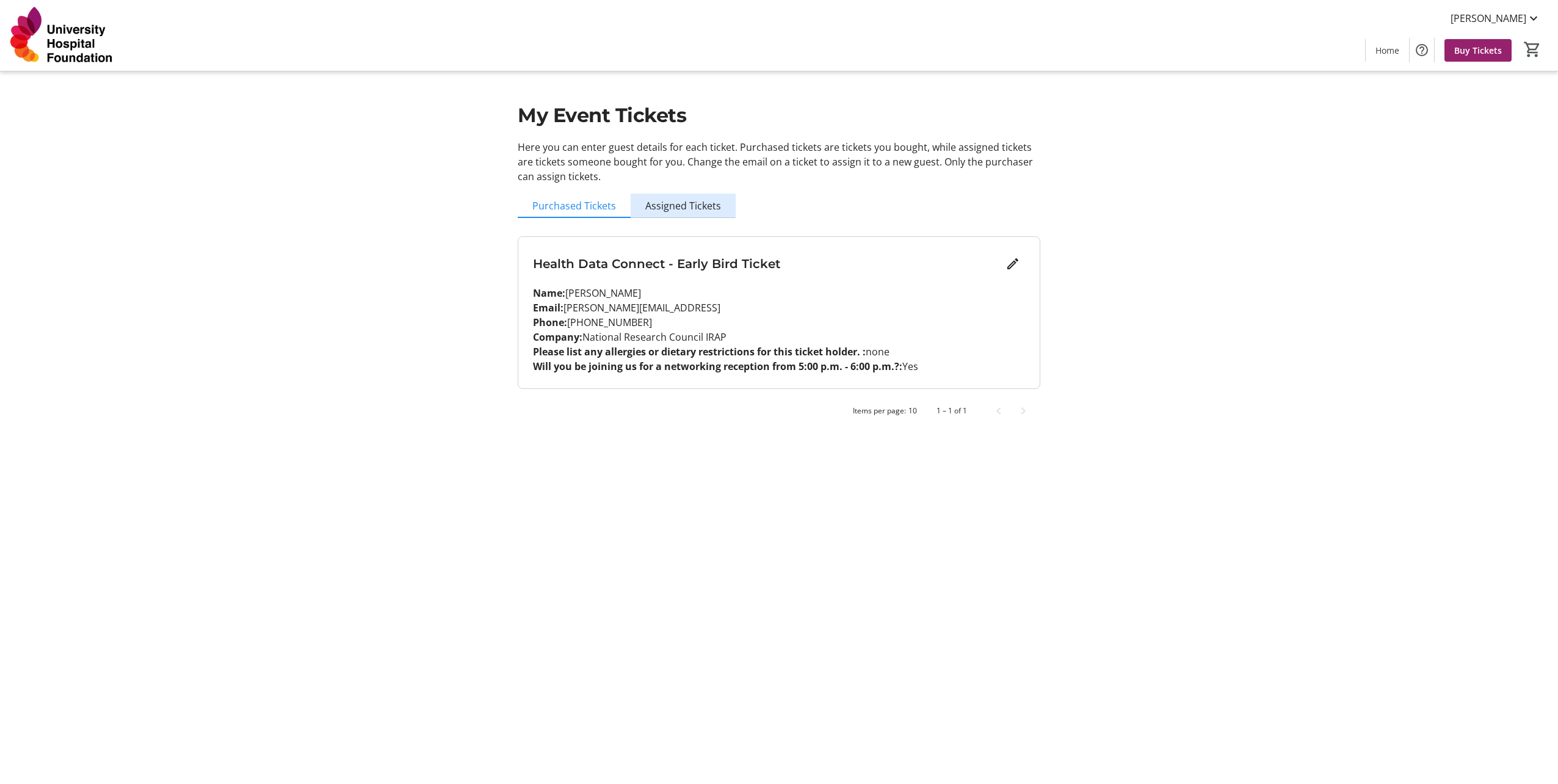
click at [694, 206] on span "Assigned Tickets" at bounding box center [683, 205] width 76 height 10
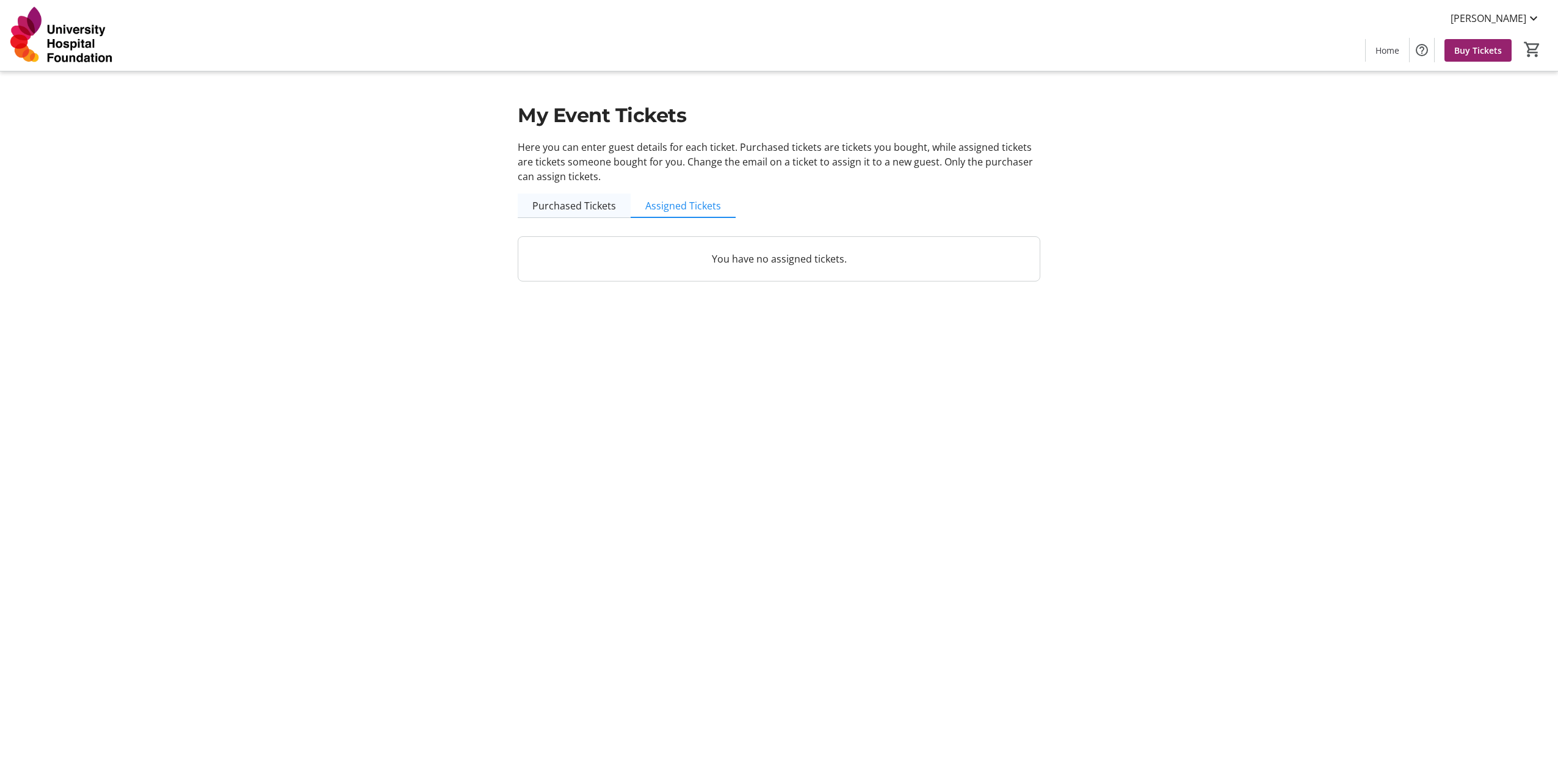
click at [565, 204] on span "Purchased Tickets" at bounding box center [574, 205] width 84 height 10
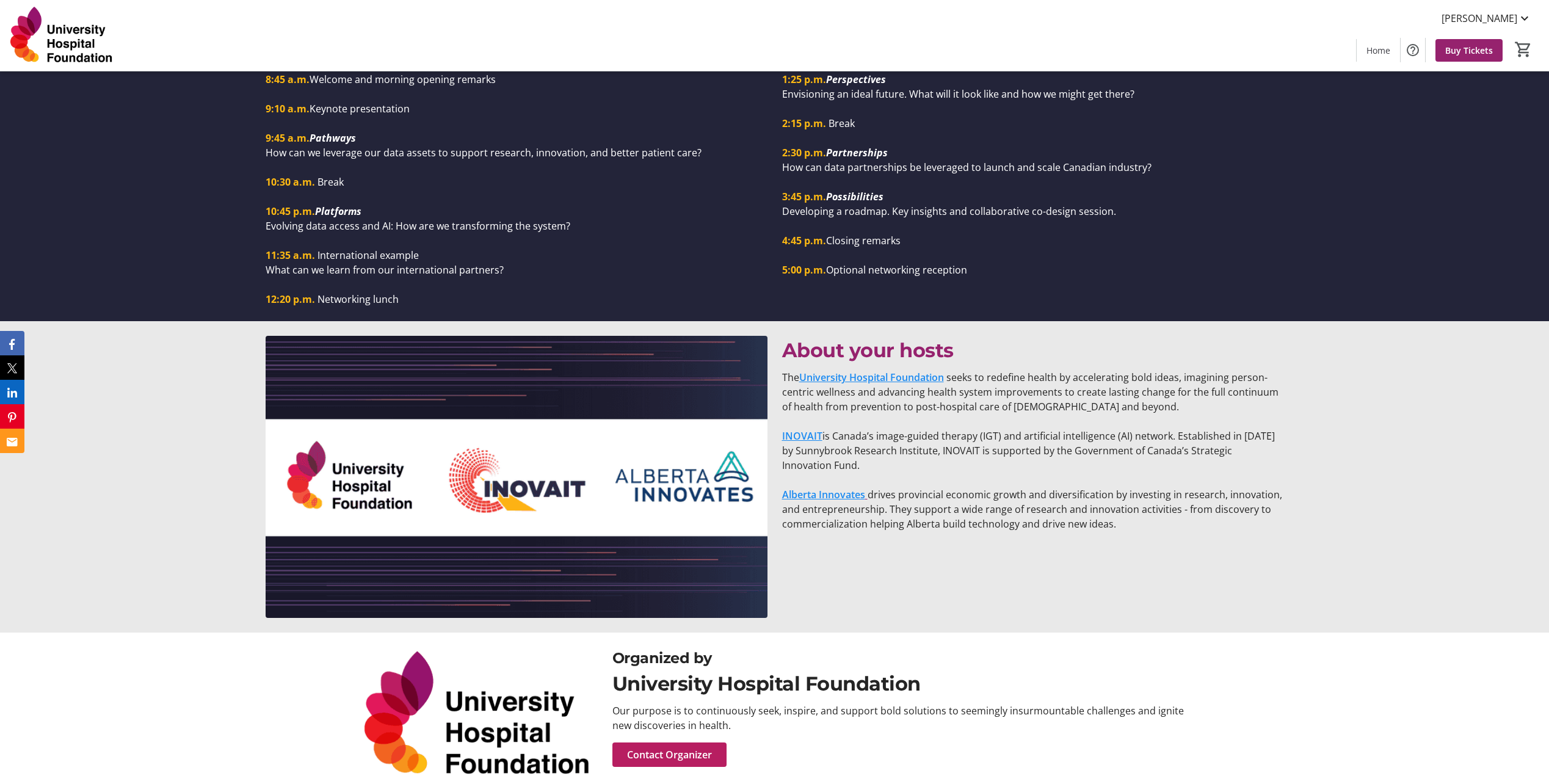
scroll to position [1453, 0]
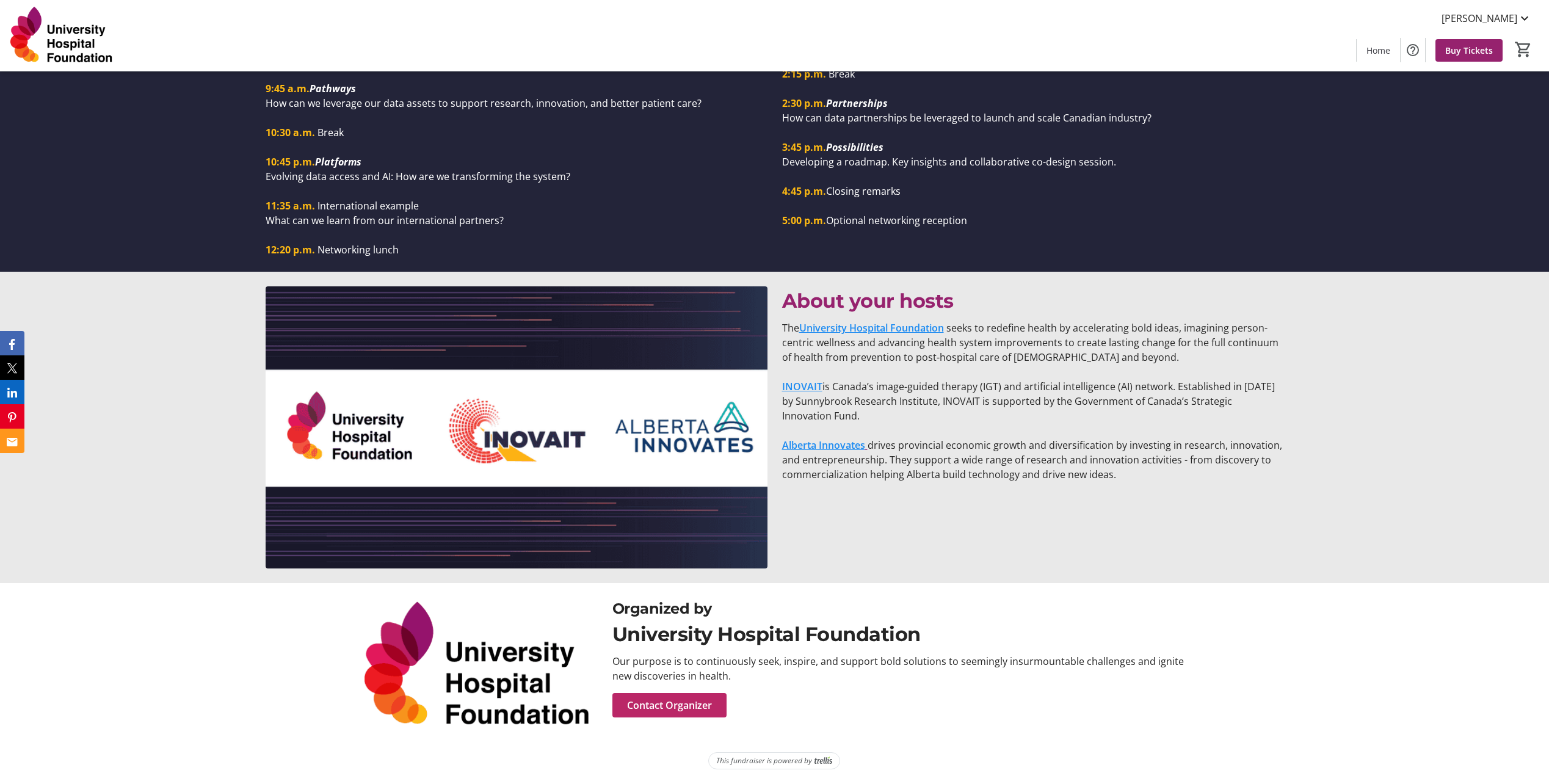
click at [673, 700] on span "Contact Organizer" at bounding box center [670, 706] width 85 height 15
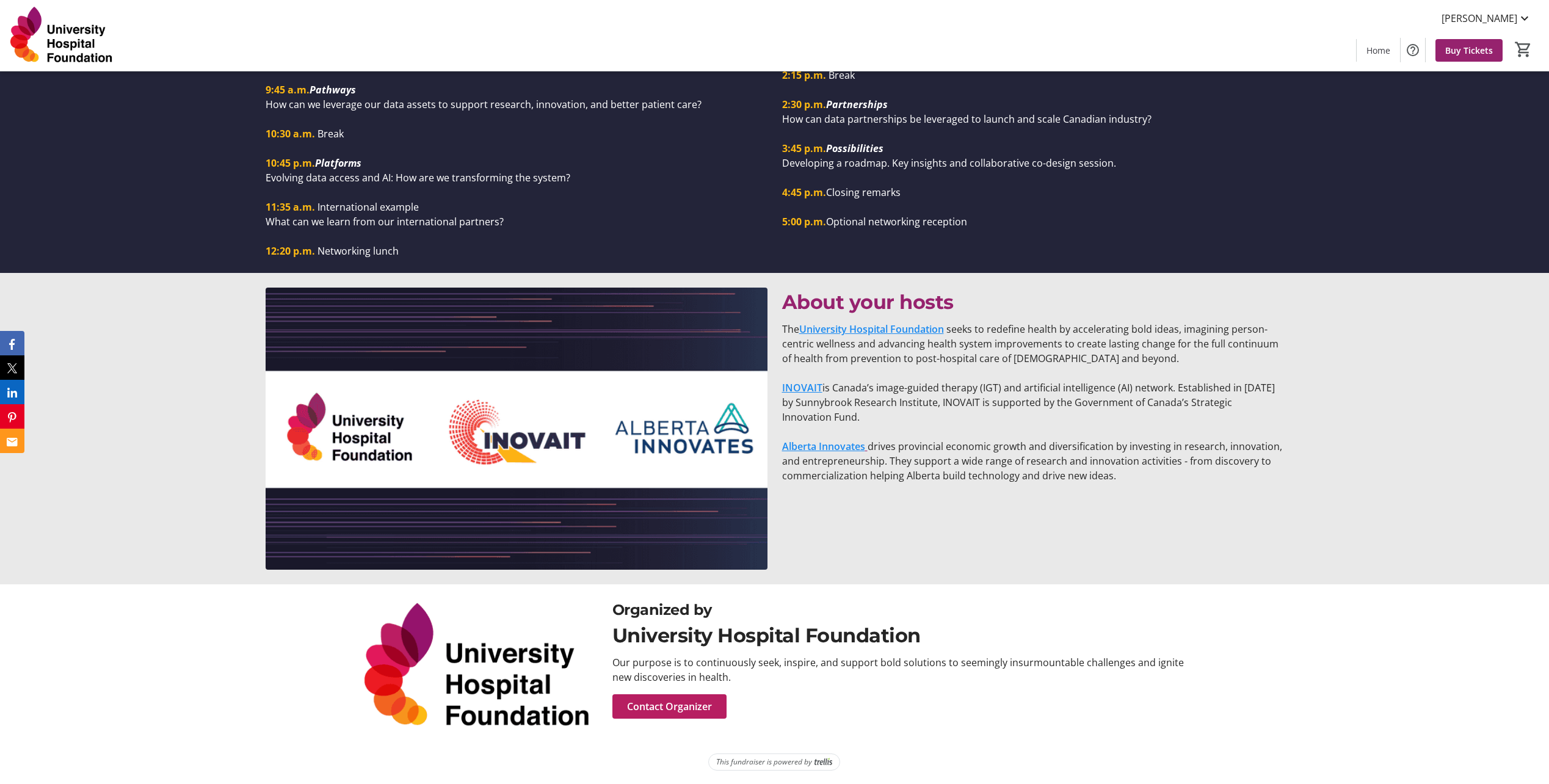
scroll to position [1453, 0]
